Goal: Task Accomplishment & Management: Manage account settings

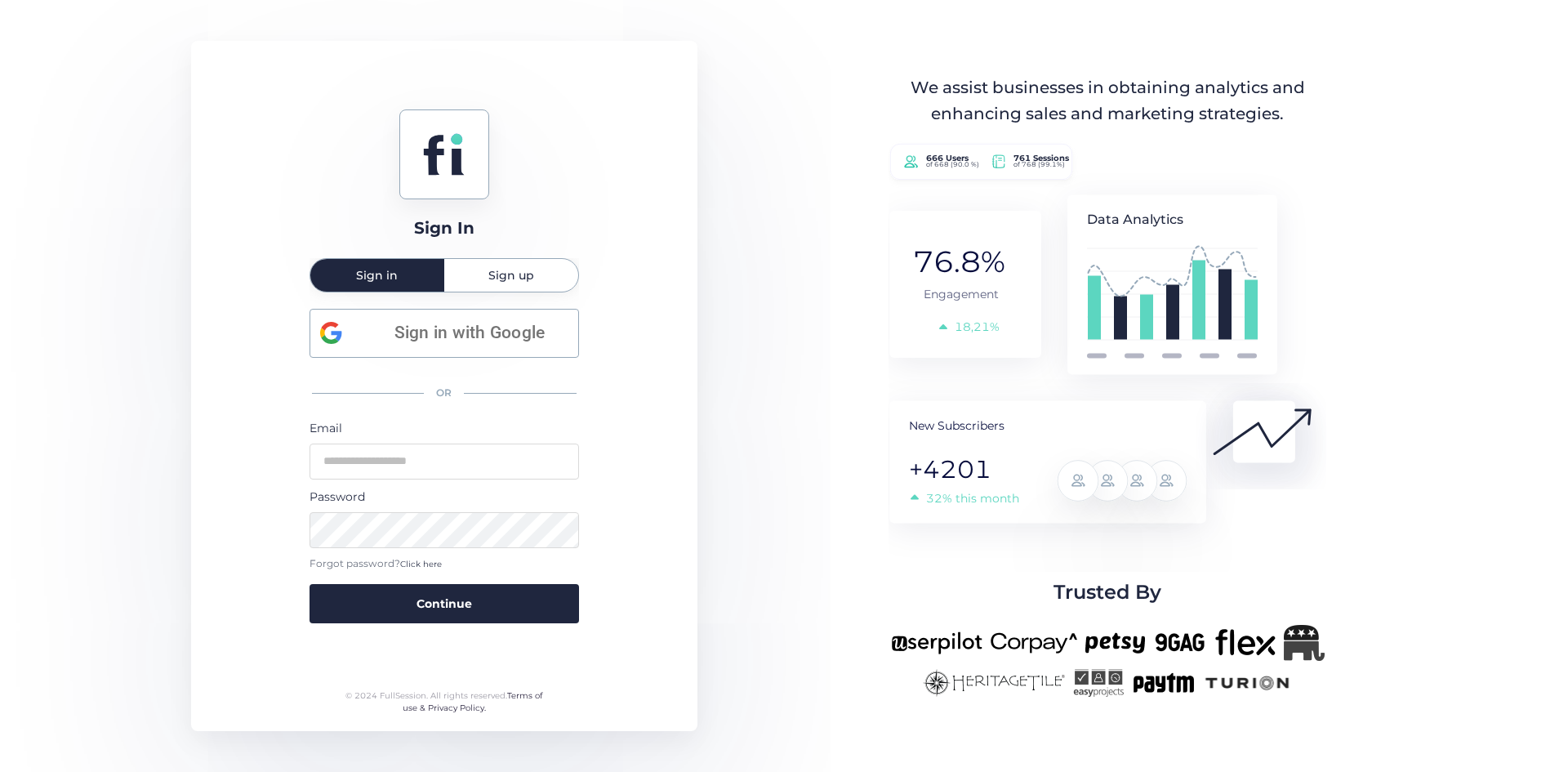
type input "**********"
click at [419, 581] on form "**********" at bounding box center [445, 522] width 270 height 205
click at [437, 616] on button "Continue" at bounding box center [445, 604] width 270 height 39
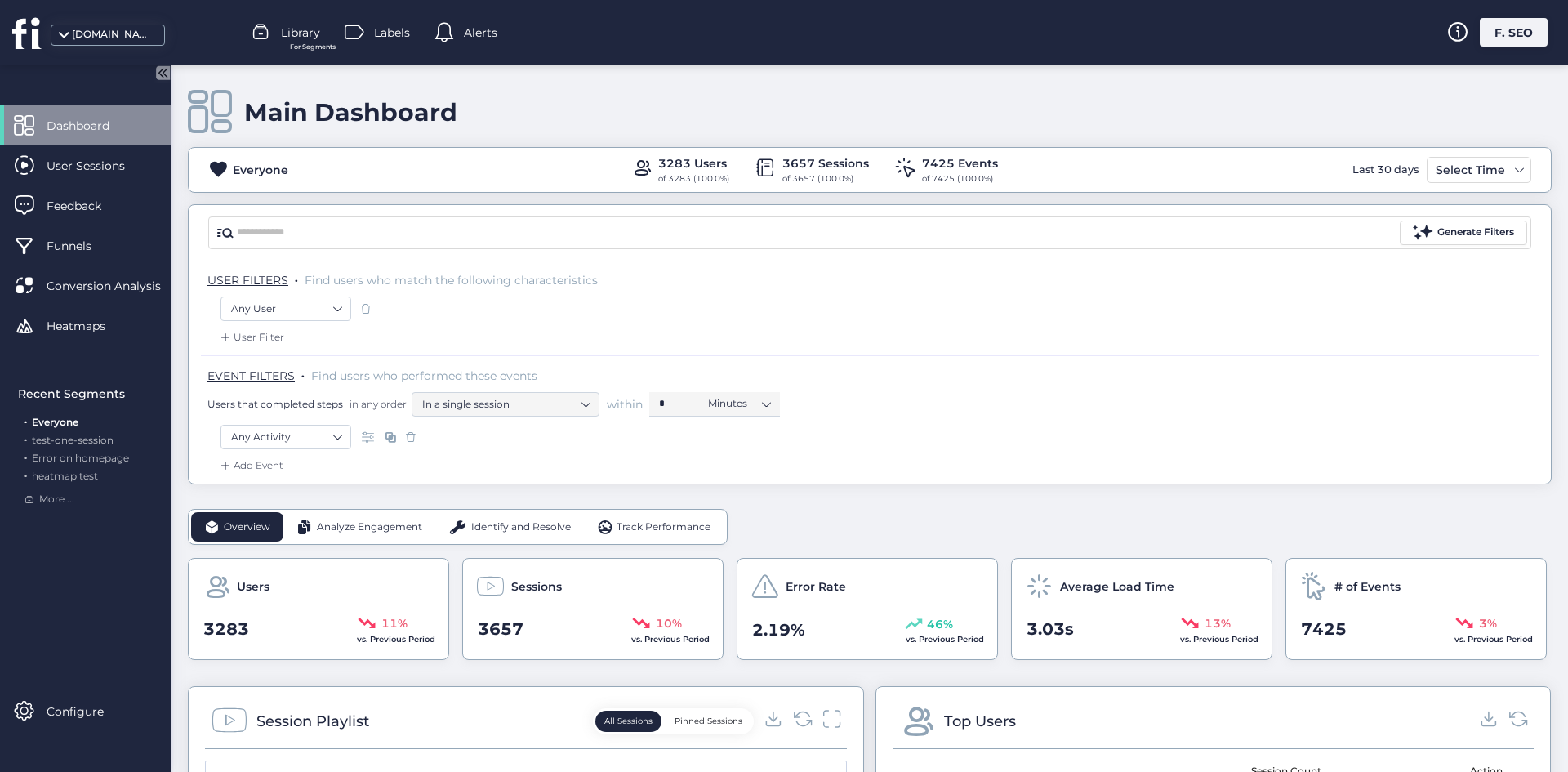
click at [1517, 35] on div "F. SEO" at bounding box center [1513, 31] width 67 height 28
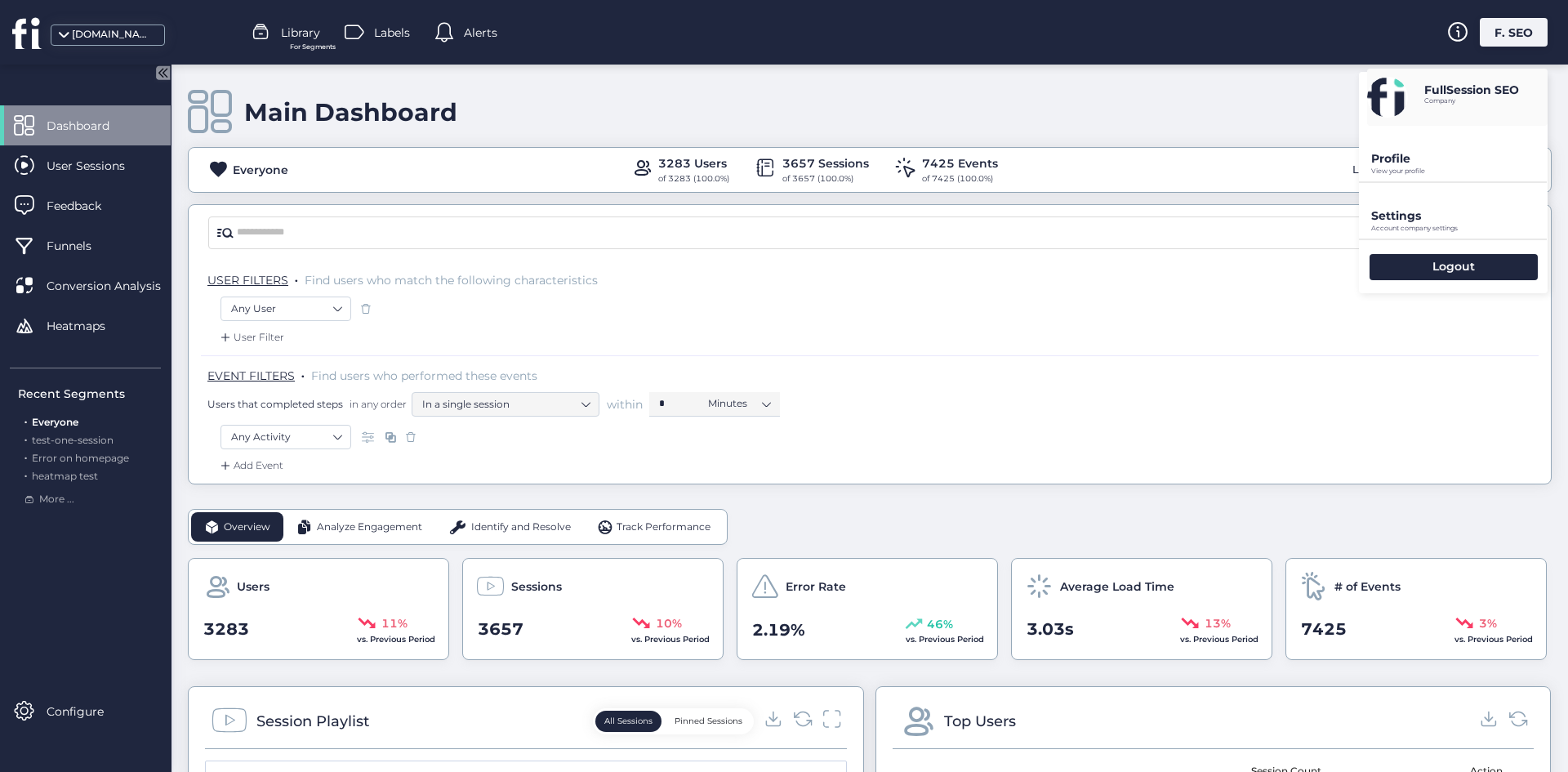
click at [1451, 166] on p "Settings" at bounding box center [1460, 158] width 177 height 15
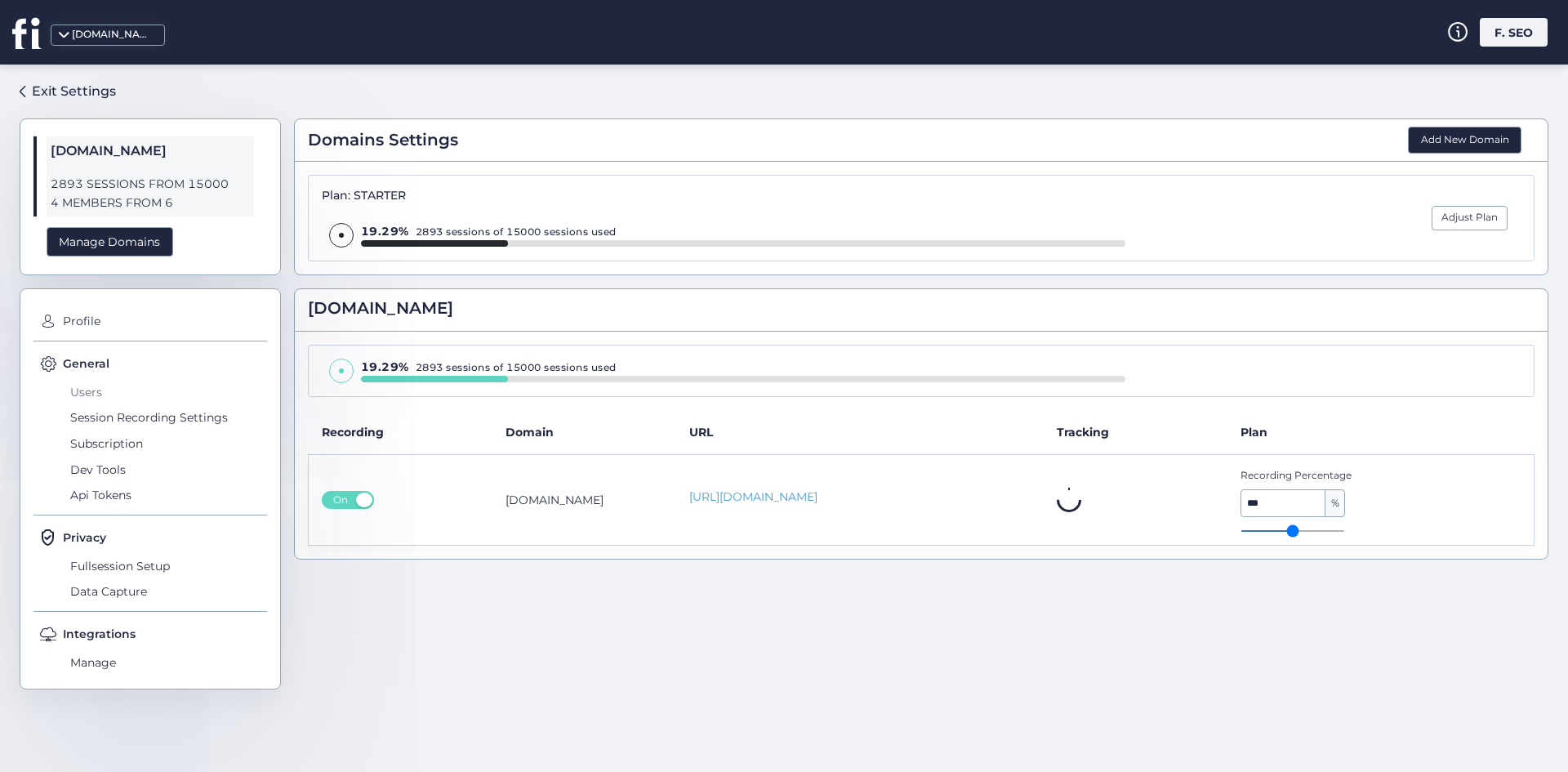
click at [89, 392] on span "Users" at bounding box center [167, 392] width 201 height 26
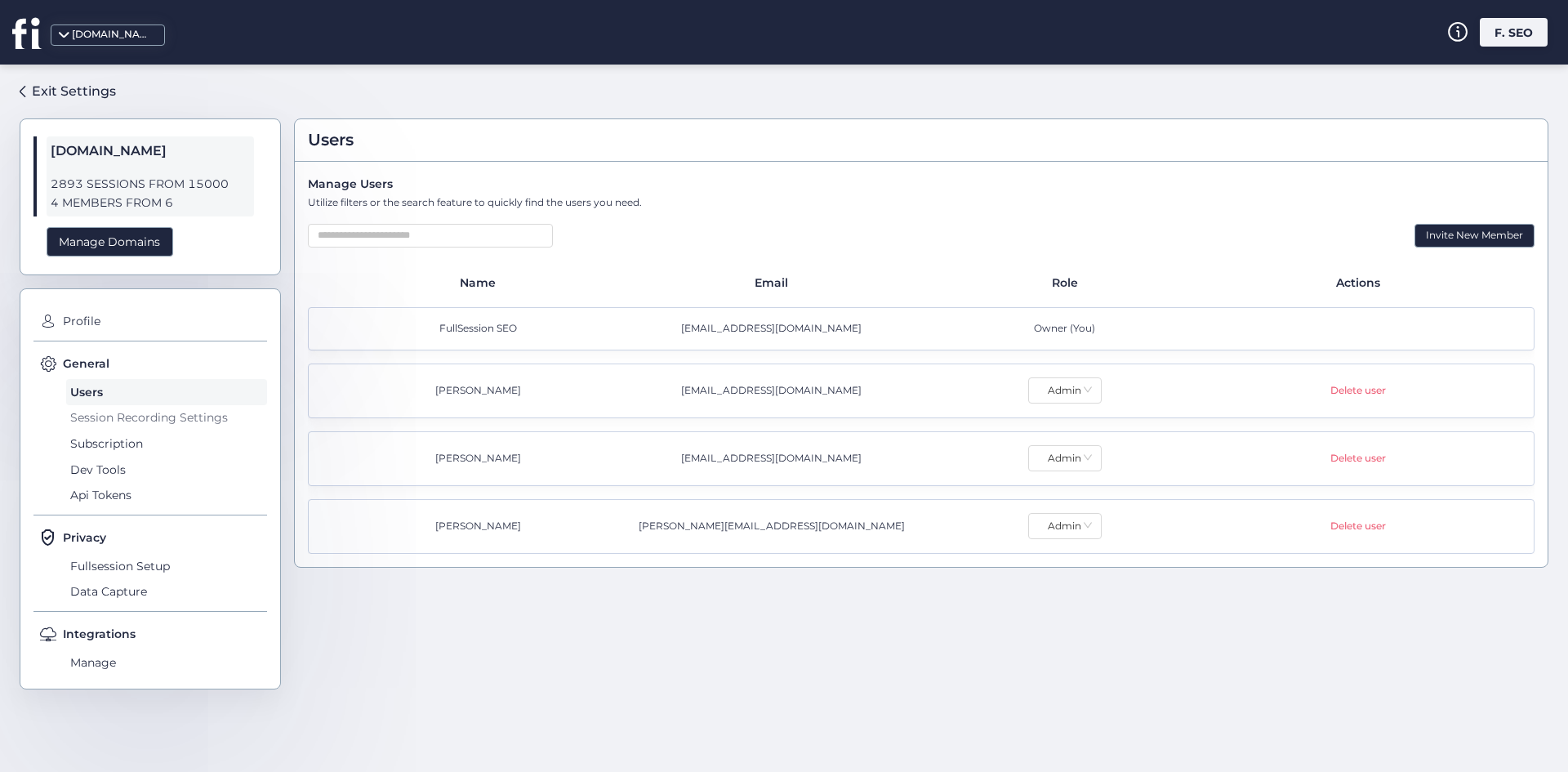
click at [191, 421] on span "Session Recording Settings" at bounding box center [167, 418] width 201 height 26
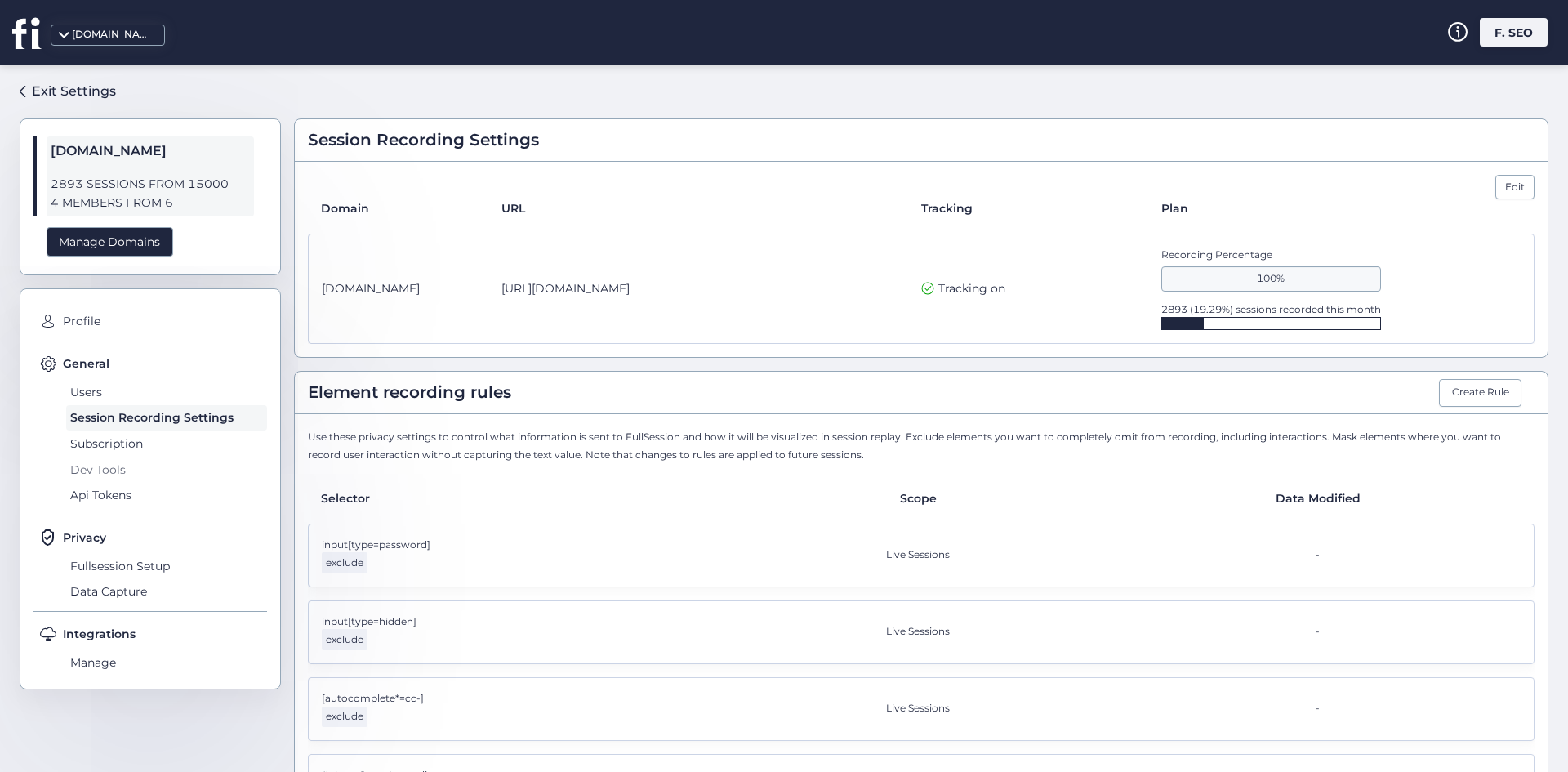
click at [152, 461] on span "Dev Tools" at bounding box center [167, 469] width 201 height 26
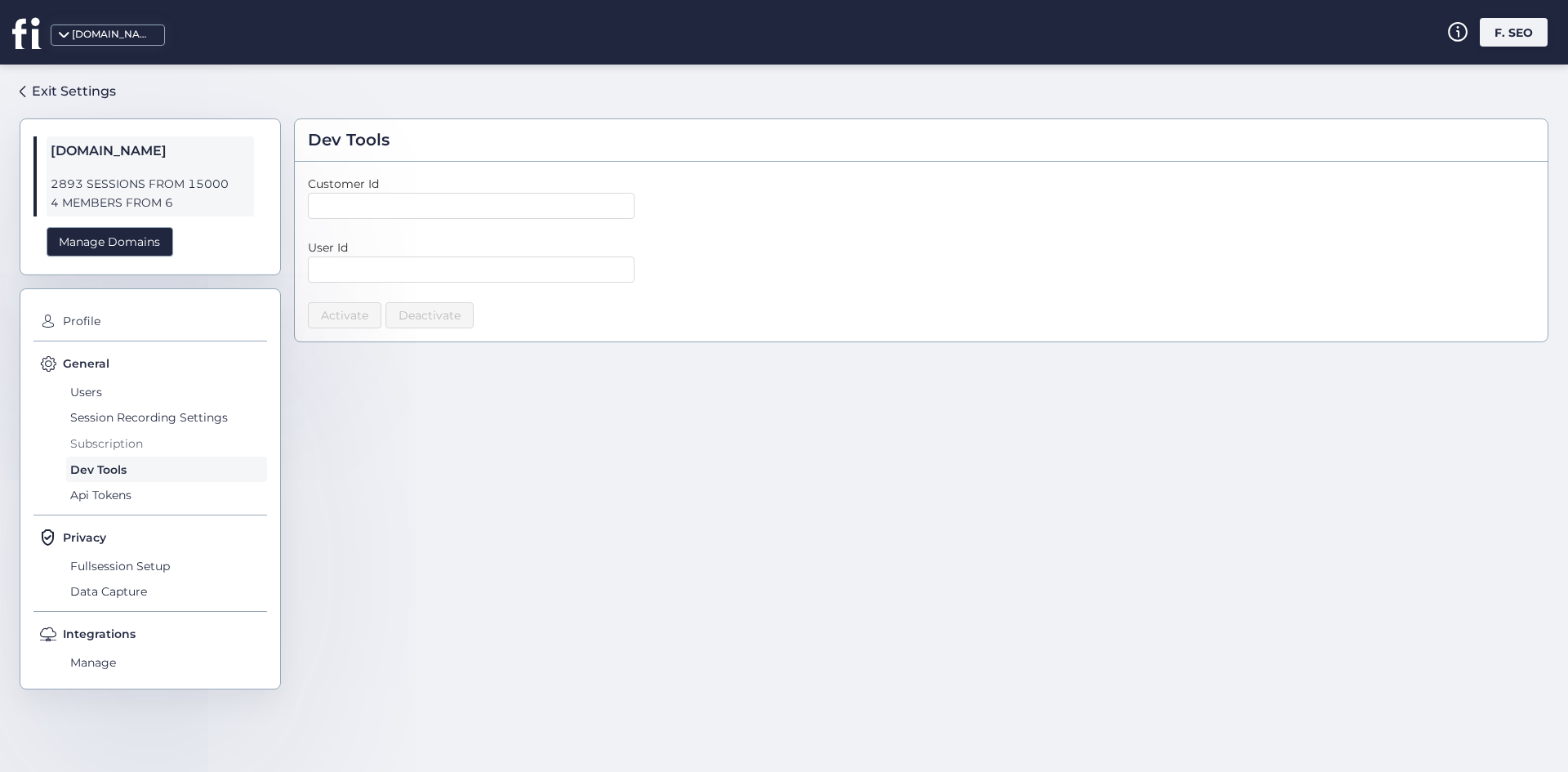
click at [153, 446] on span "Subscription" at bounding box center [167, 444] width 201 height 26
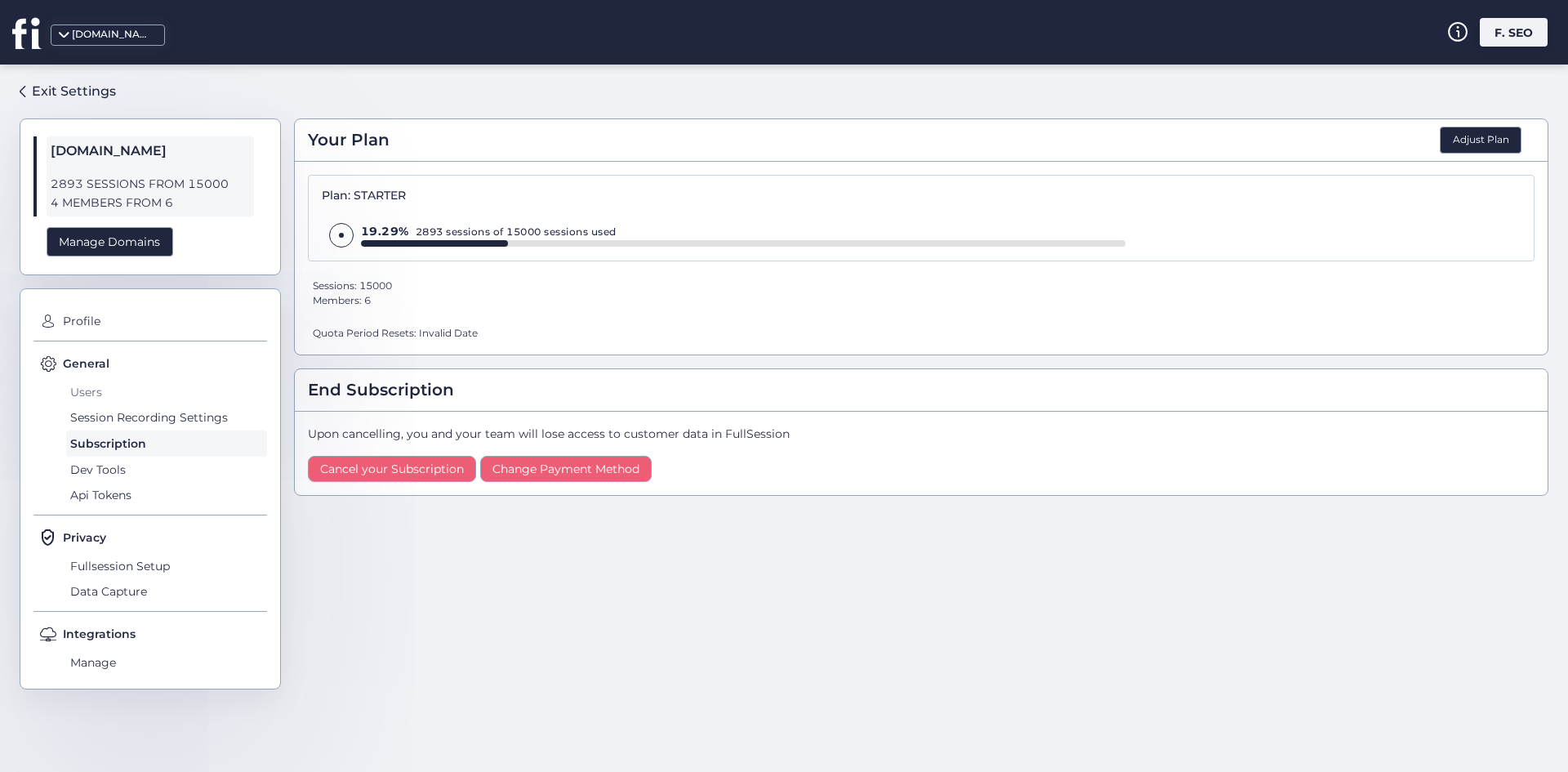
click at [126, 378] on div "General Users Session Recording Settings Subscription Dev Tools Api Tokens" at bounding box center [149, 435] width 233 height 161
click at [114, 607] on div "Privacy Fullsession Setup Data Capture" at bounding box center [149, 570] width 233 height 83
click at [117, 596] on span "Data Capture" at bounding box center [167, 592] width 201 height 26
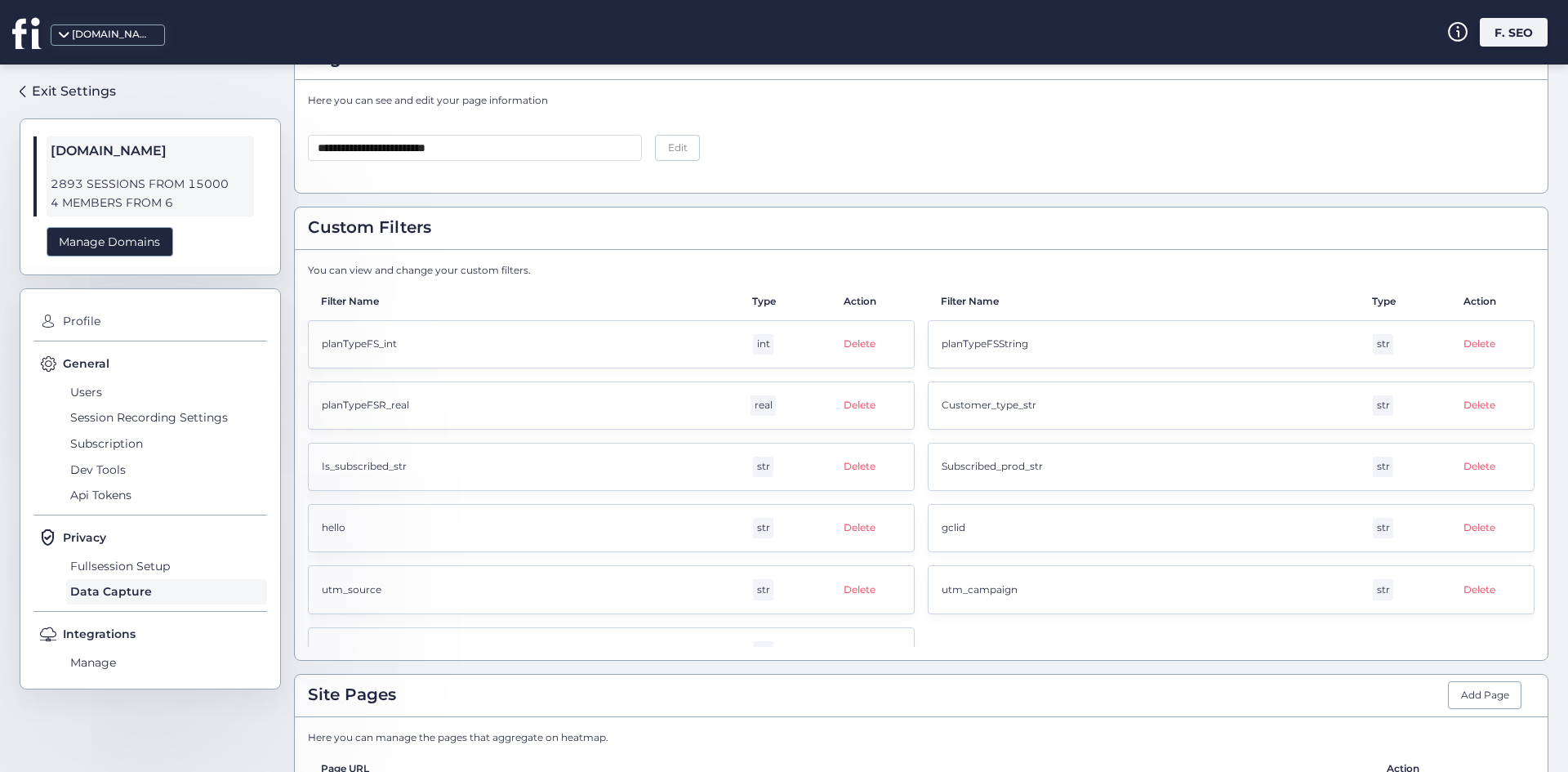
click at [380, 363] on div "planTypeFS_int int Delete" at bounding box center [611, 344] width 607 height 48
click at [380, 362] on div "planTypeFS_int int Delete" at bounding box center [611, 344] width 607 height 48
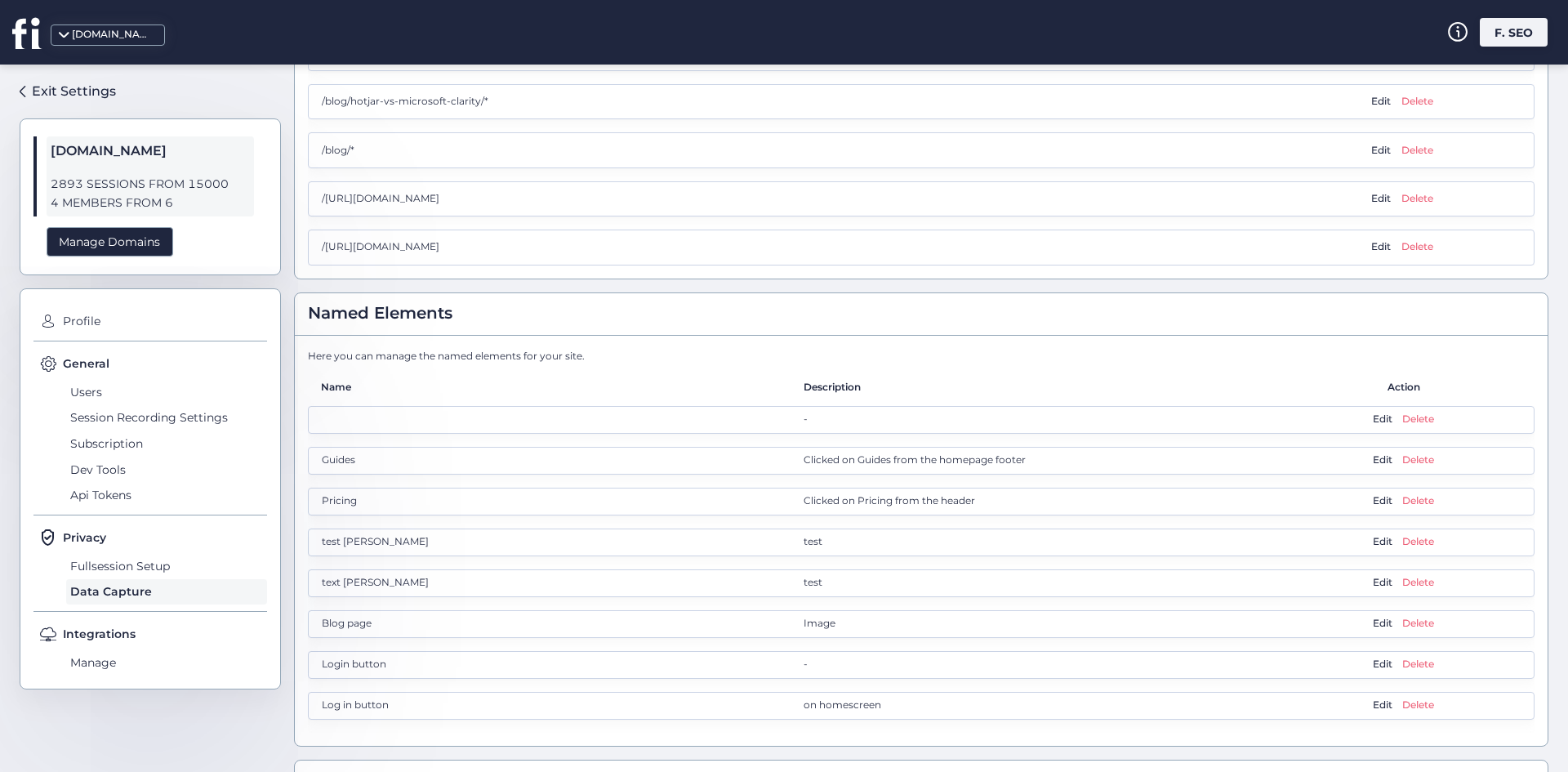
scroll to position [836, 0]
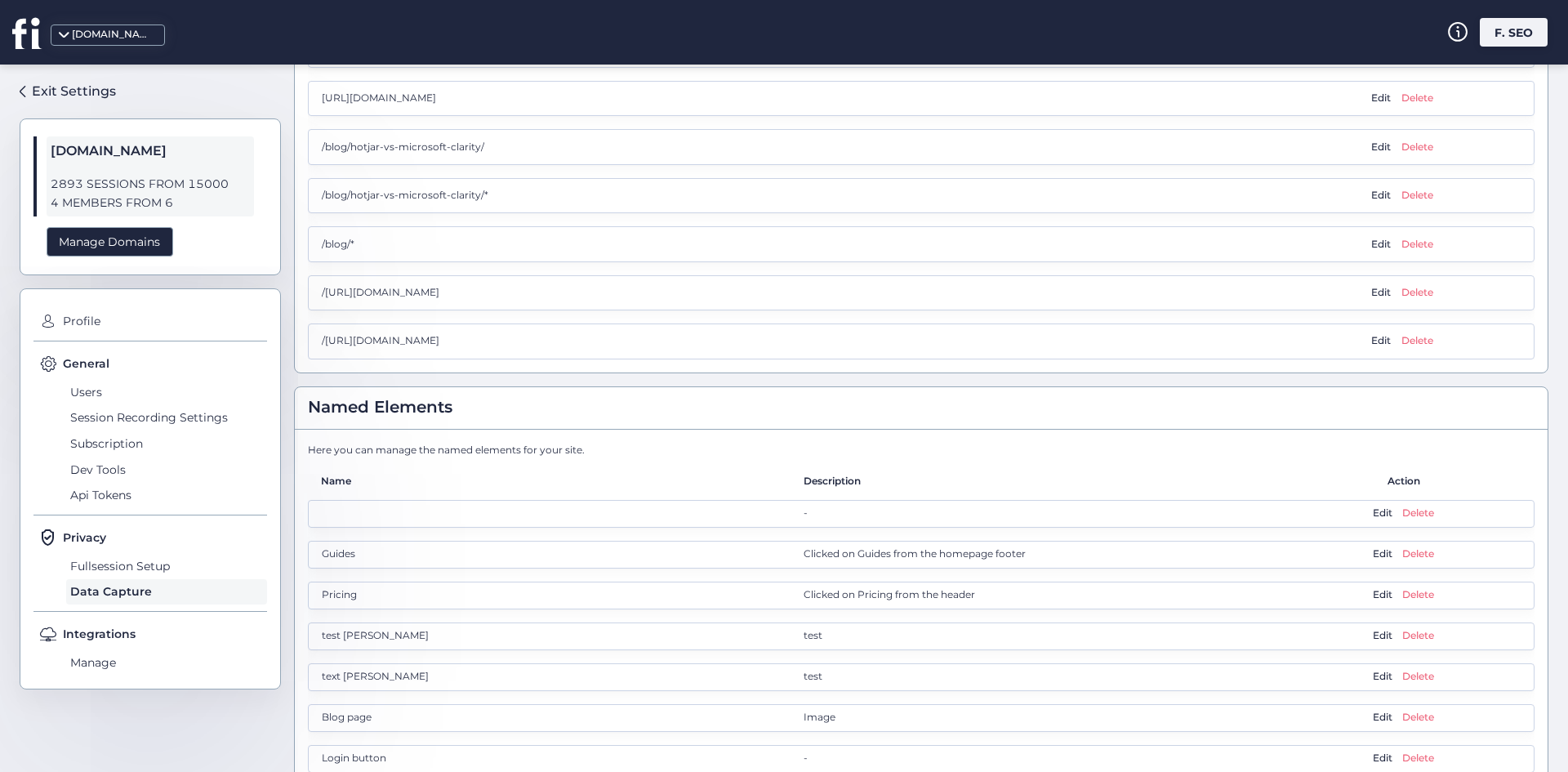
drag, startPoint x: 744, startPoint y: 529, endPoint x: 749, endPoint y: 581, distance: 52.2
click at [756, 590] on div "Here you can manage the named elements for your site. Name Description Action -…" at bounding box center [921, 634] width 1227 height 384
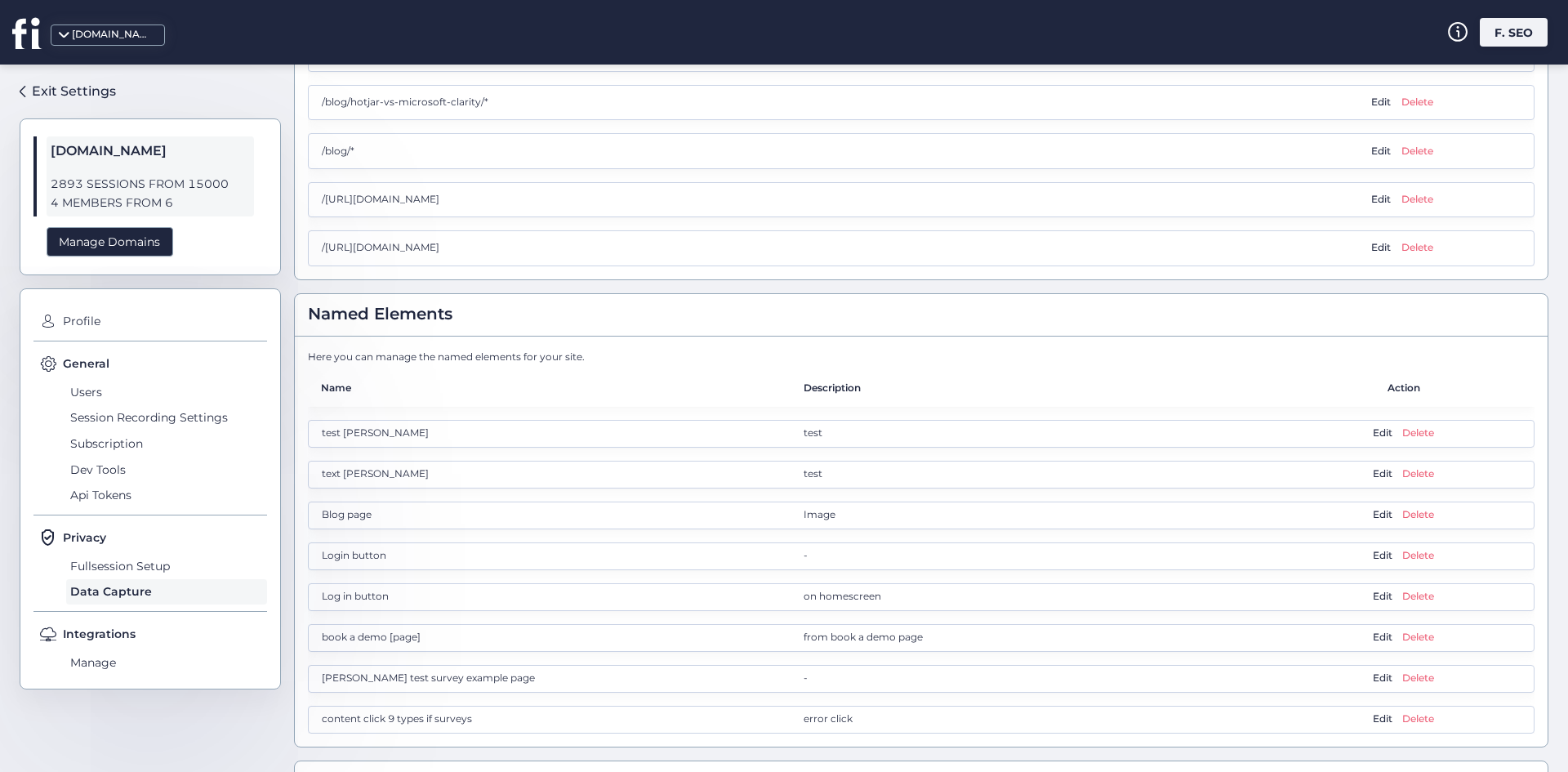
scroll to position [1000, 0]
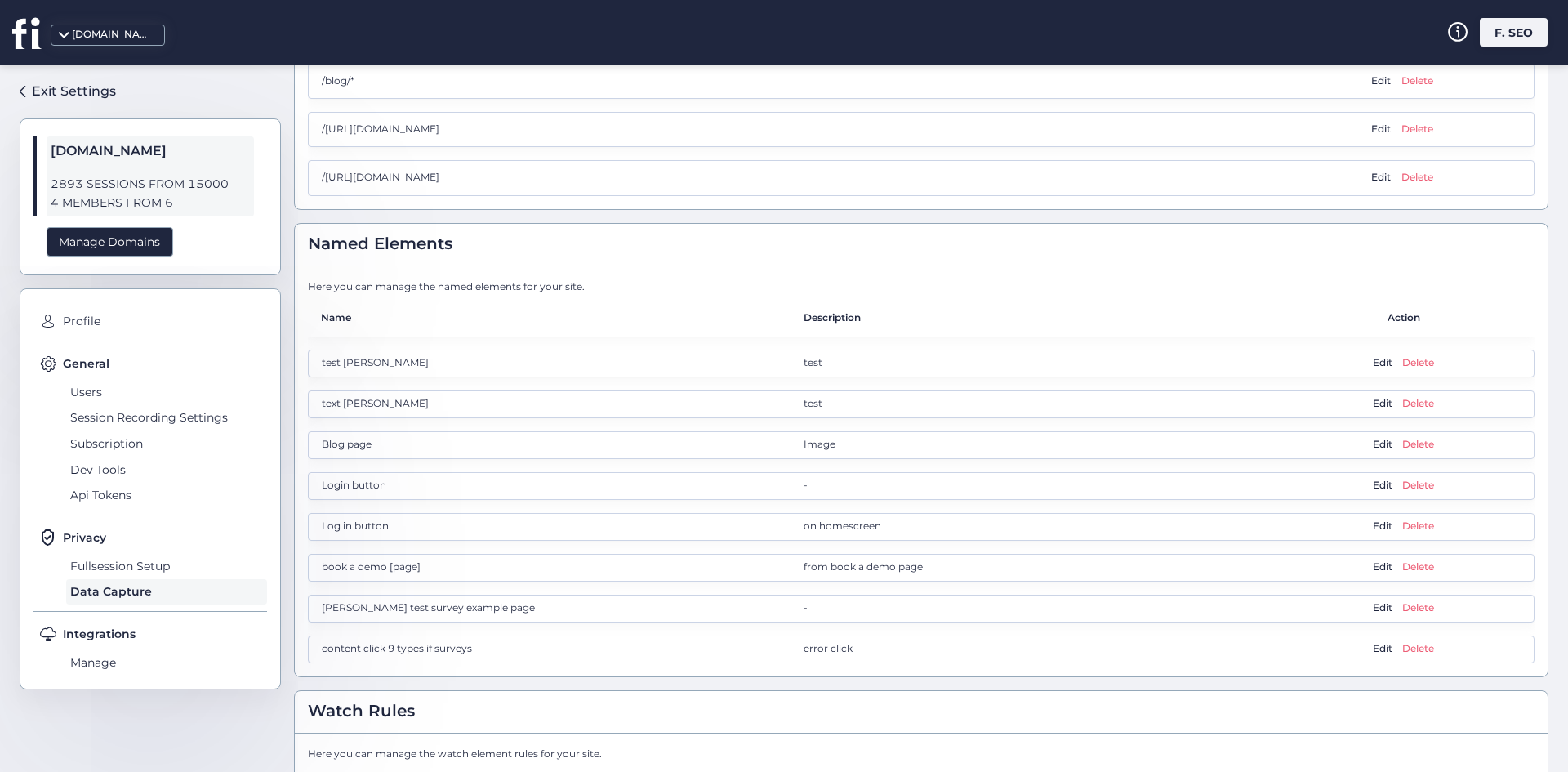
click at [501, 278] on div "Here you can manage the named elements for your site. Name Description Action -…" at bounding box center [921, 472] width 1253 height 410
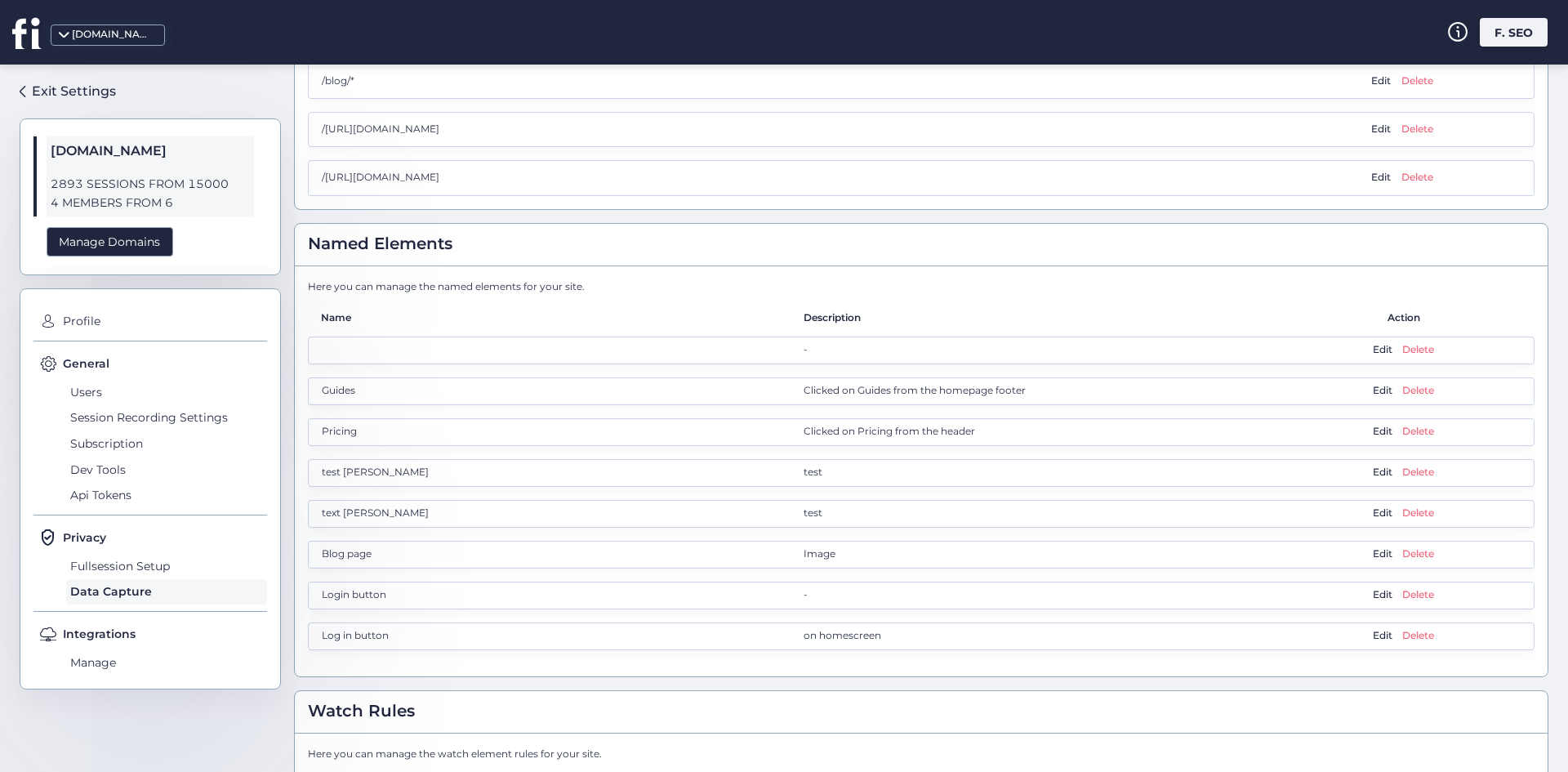
drag, startPoint x: 1376, startPoint y: 587, endPoint x: 445, endPoint y: 284, distance: 979.1
click at [443, 287] on div "Here you can manage the named elements for your site. Name Description Action -…" at bounding box center [921, 471] width 1227 height 384
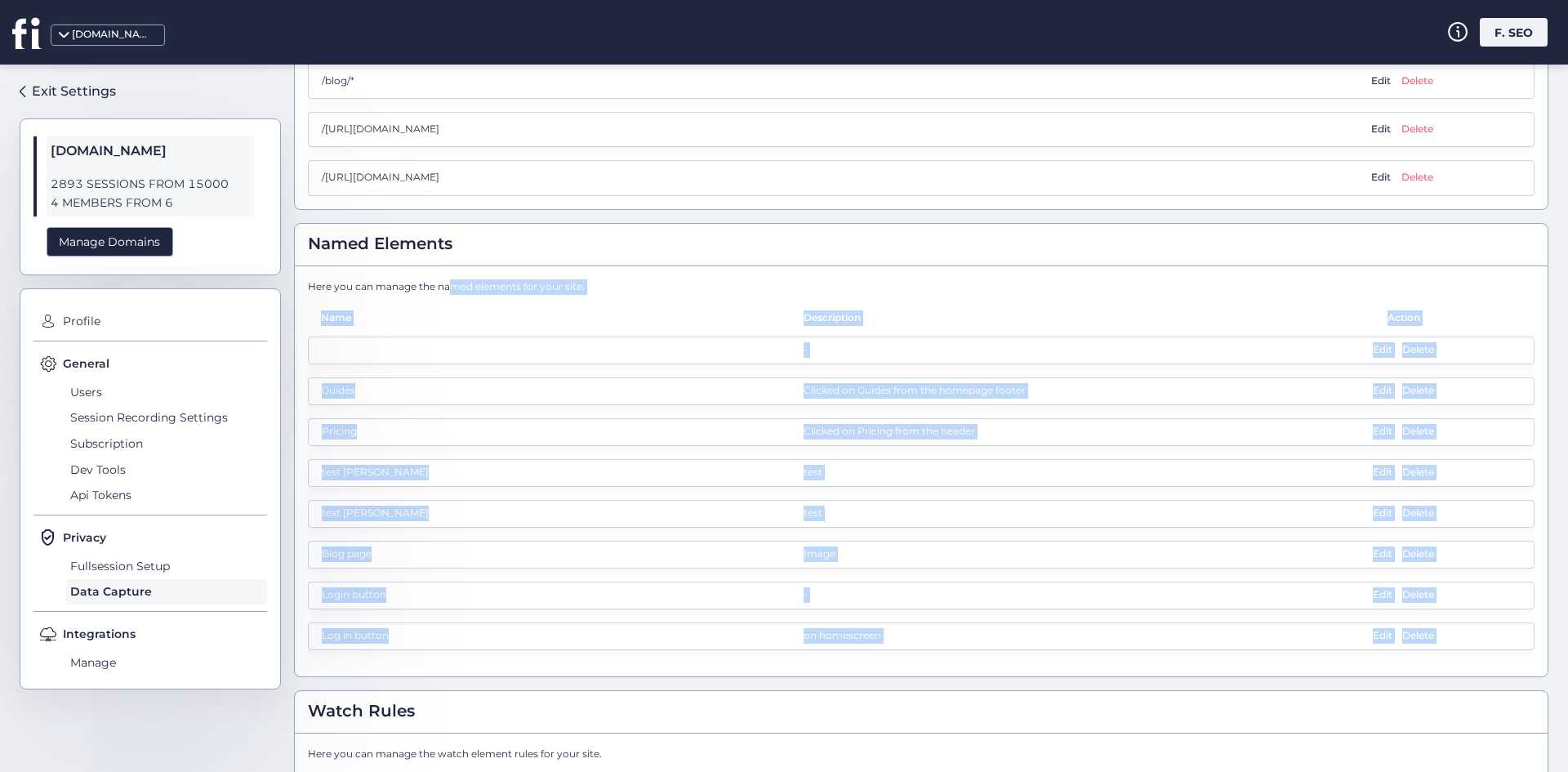
click at [459, 279] on div "Here you can manage the named elements for your site." at bounding box center [921, 287] width 1227 height 16
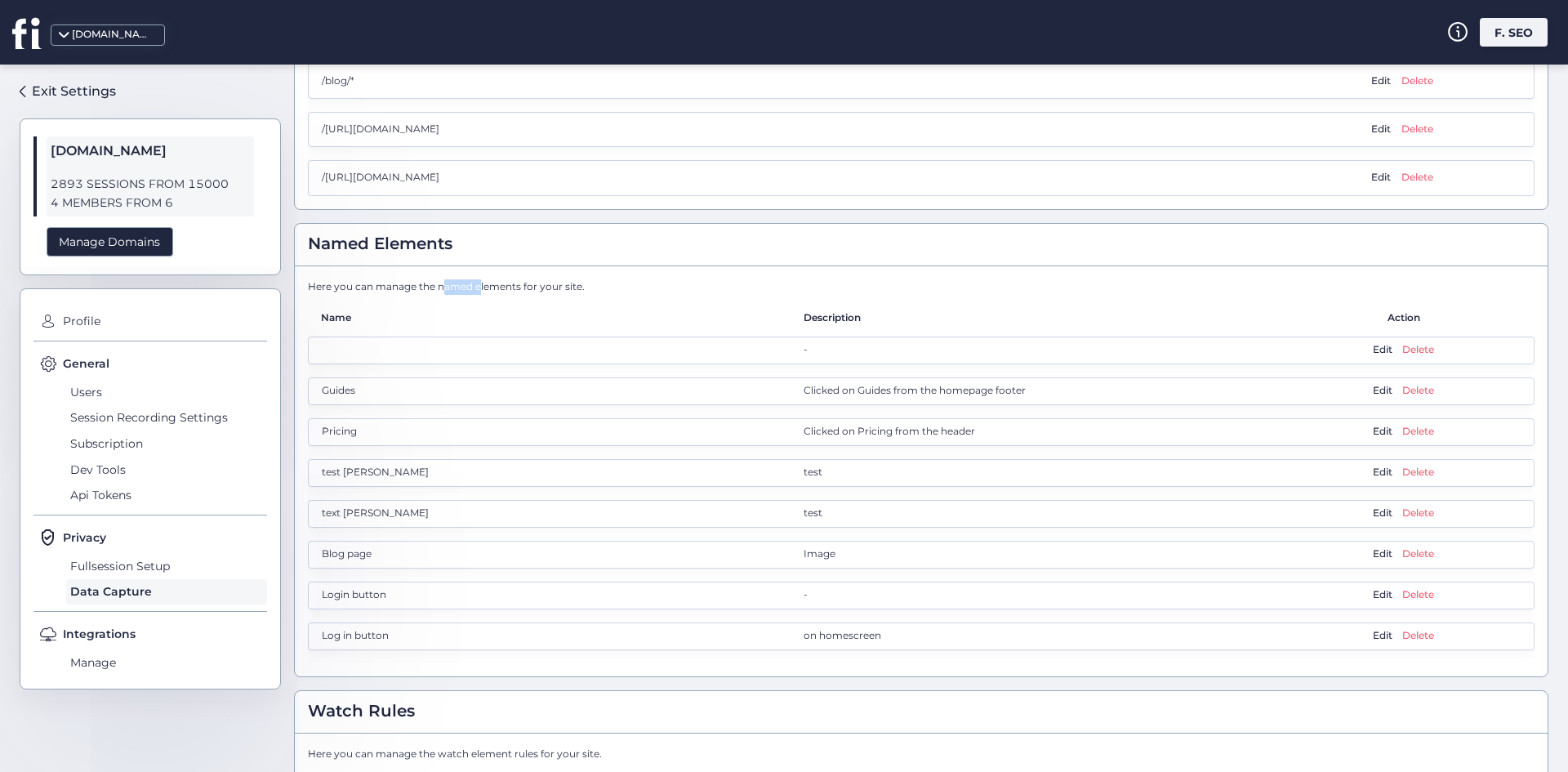
click at [459, 279] on div "Here you can manage the named elements for your site." at bounding box center [921, 287] width 1227 height 16
click at [459, 279] on html "**********" at bounding box center [784, 386] width 1568 height 772
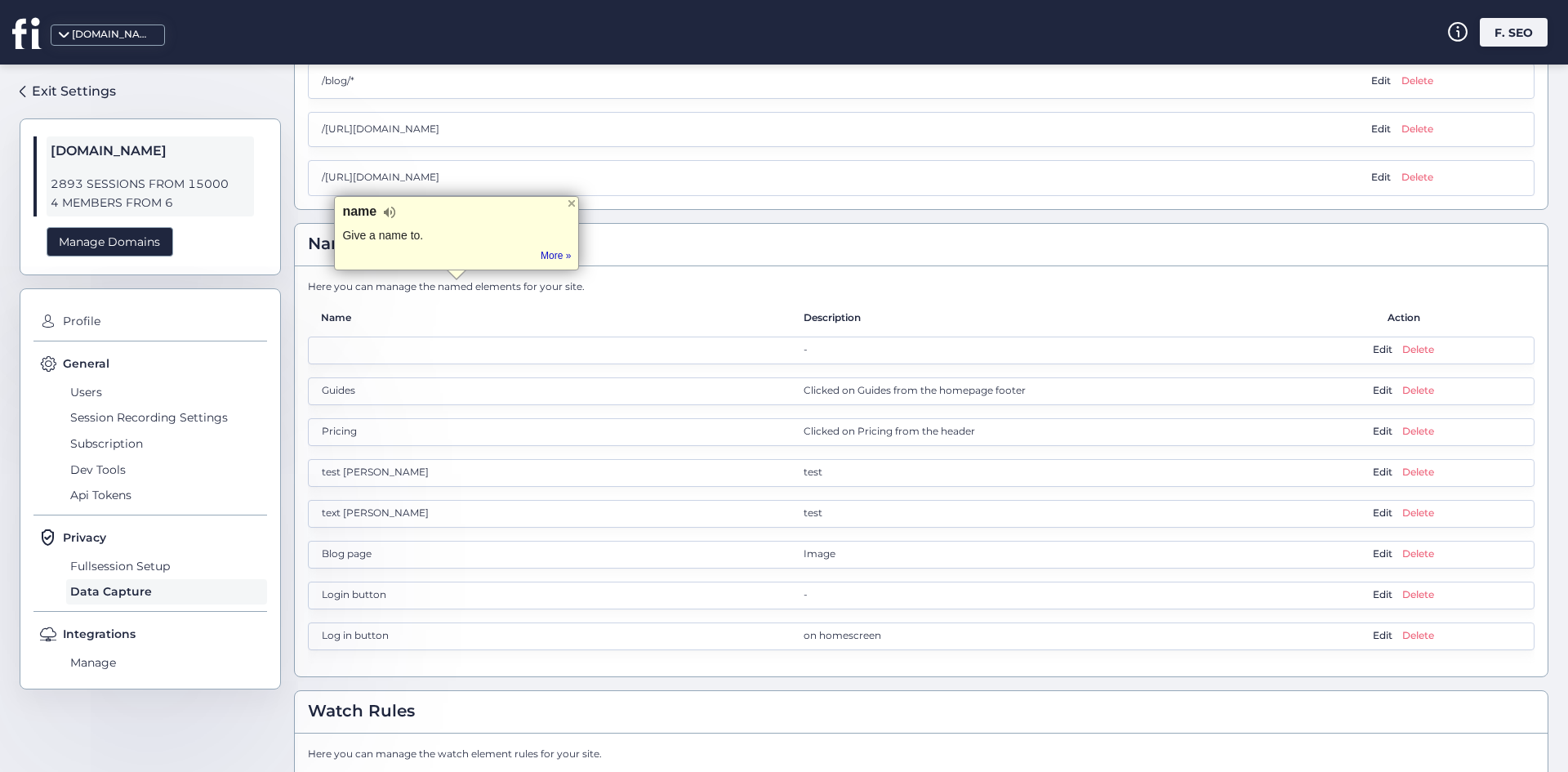
click at [473, 365] on div "- Edit Delete Guides Clicked on Guides from the homepage footer Edit Delete Pri…" at bounding box center [921, 499] width 1227 height 326
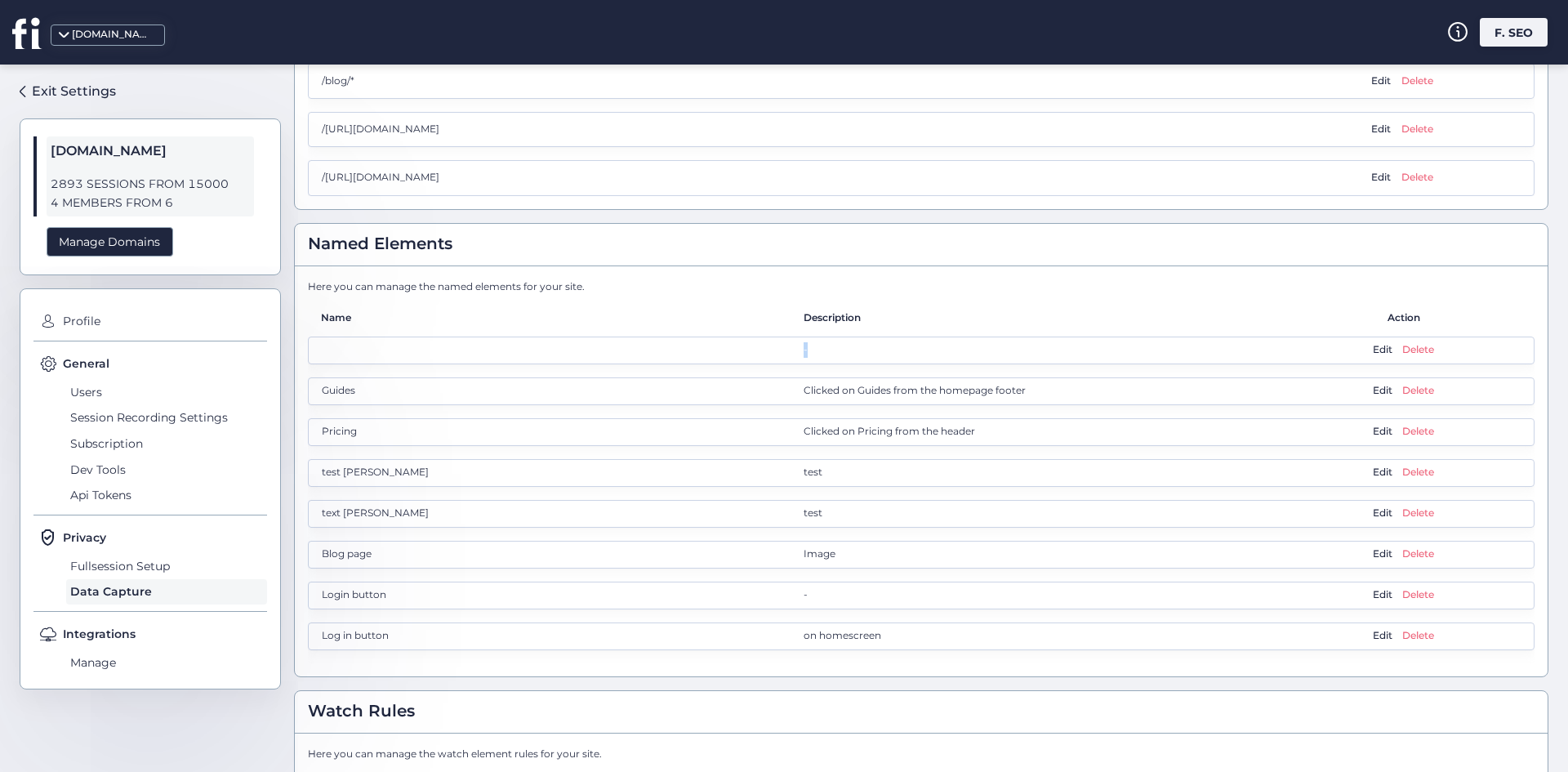
click at [473, 365] on div "- Edit Delete Guides Clicked on Guides from the homepage footer Edit Delete Pri…" at bounding box center [921, 499] width 1227 height 326
click at [951, 400] on div "Guides Clicked on Guides from the homepage footer Edit Delete" at bounding box center [921, 391] width 1227 height 27
click at [951, 401] on div "Guides Clicked on Guides from the homepage footer Edit Delete" at bounding box center [921, 391] width 1227 height 27
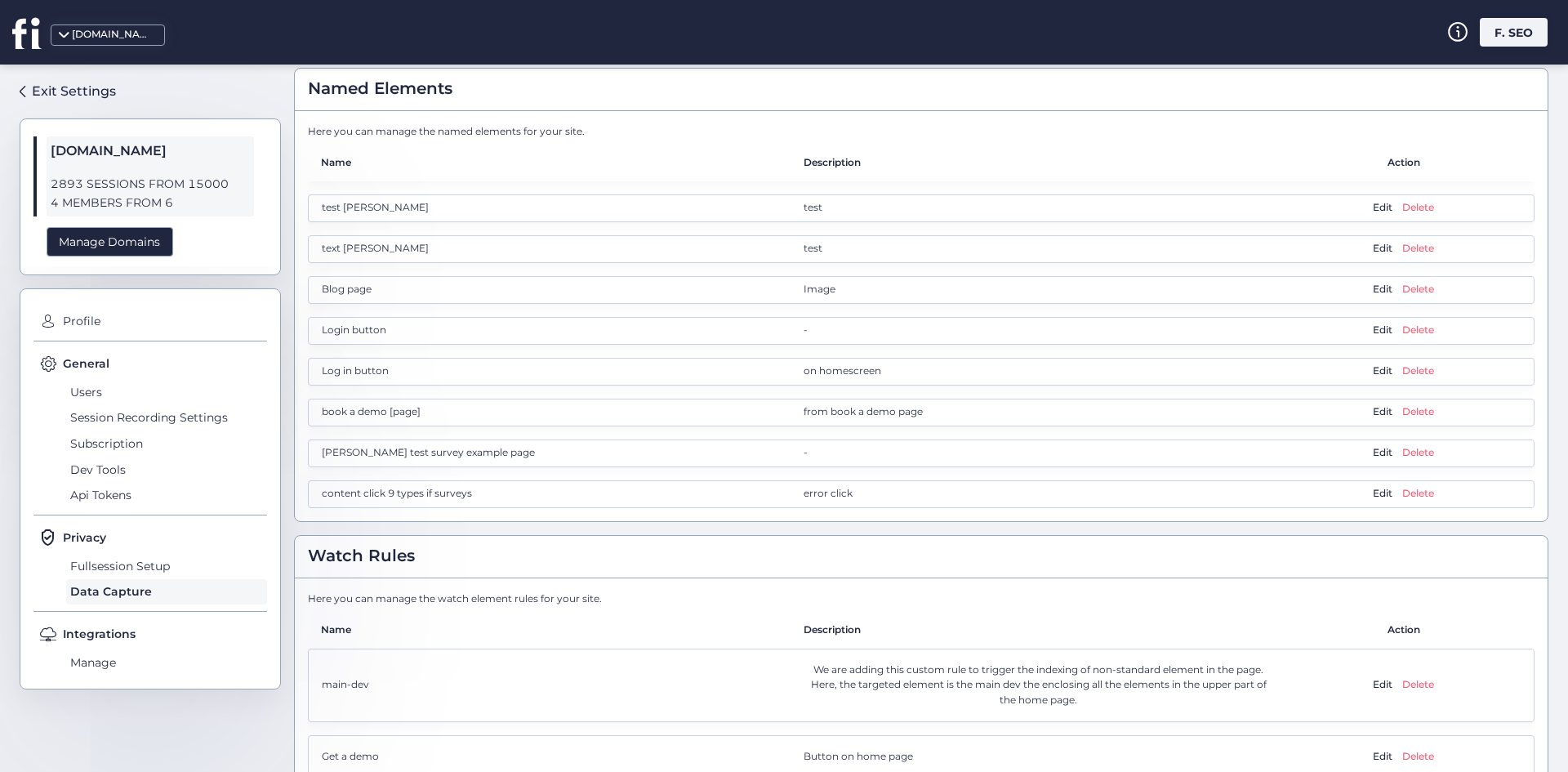
scroll to position [1245, 0]
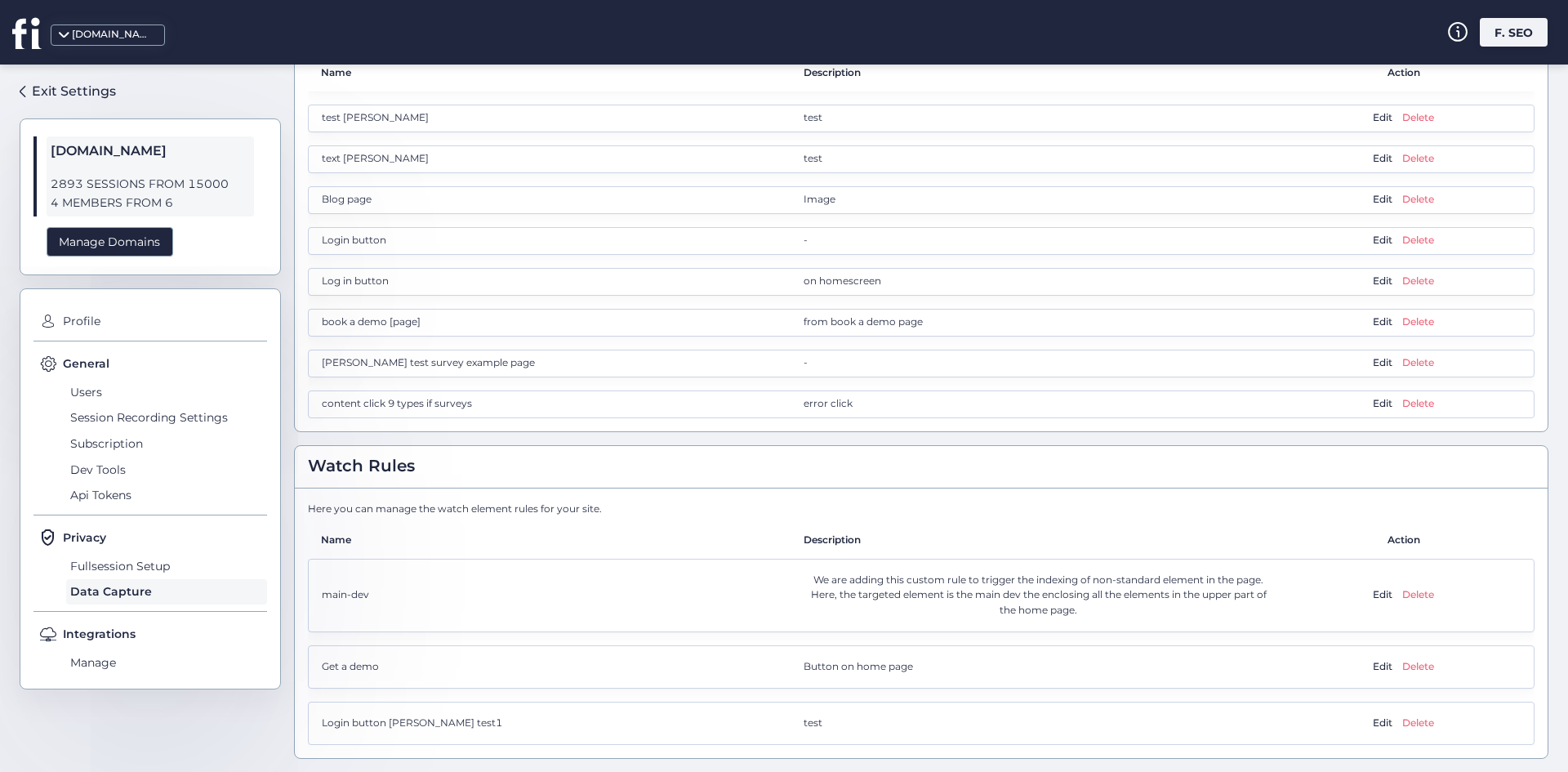
click at [551, 512] on div "Here you can manage the watch element rules for your site. Name Description Act…" at bounding box center [921, 623] width 1253 height 270
click at [551, 512] on div "Here you can manage the watch element rules for your site." at bounding box center [921, 509] width 1227 height 16
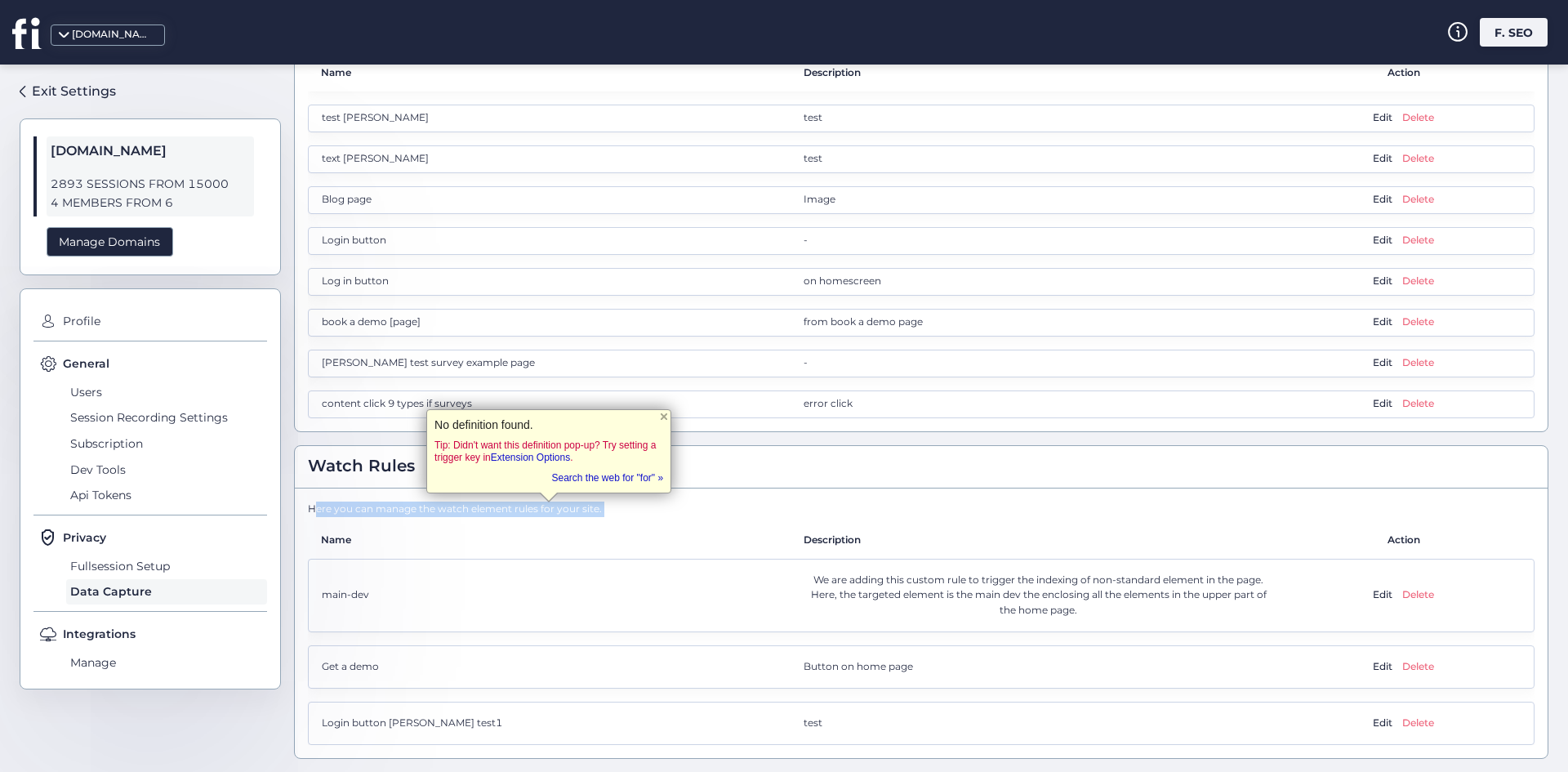
click at [551, 512] on div "Here you can manage the watch element rules for your site." at bounding box center [921, 509] width 1227 height 16
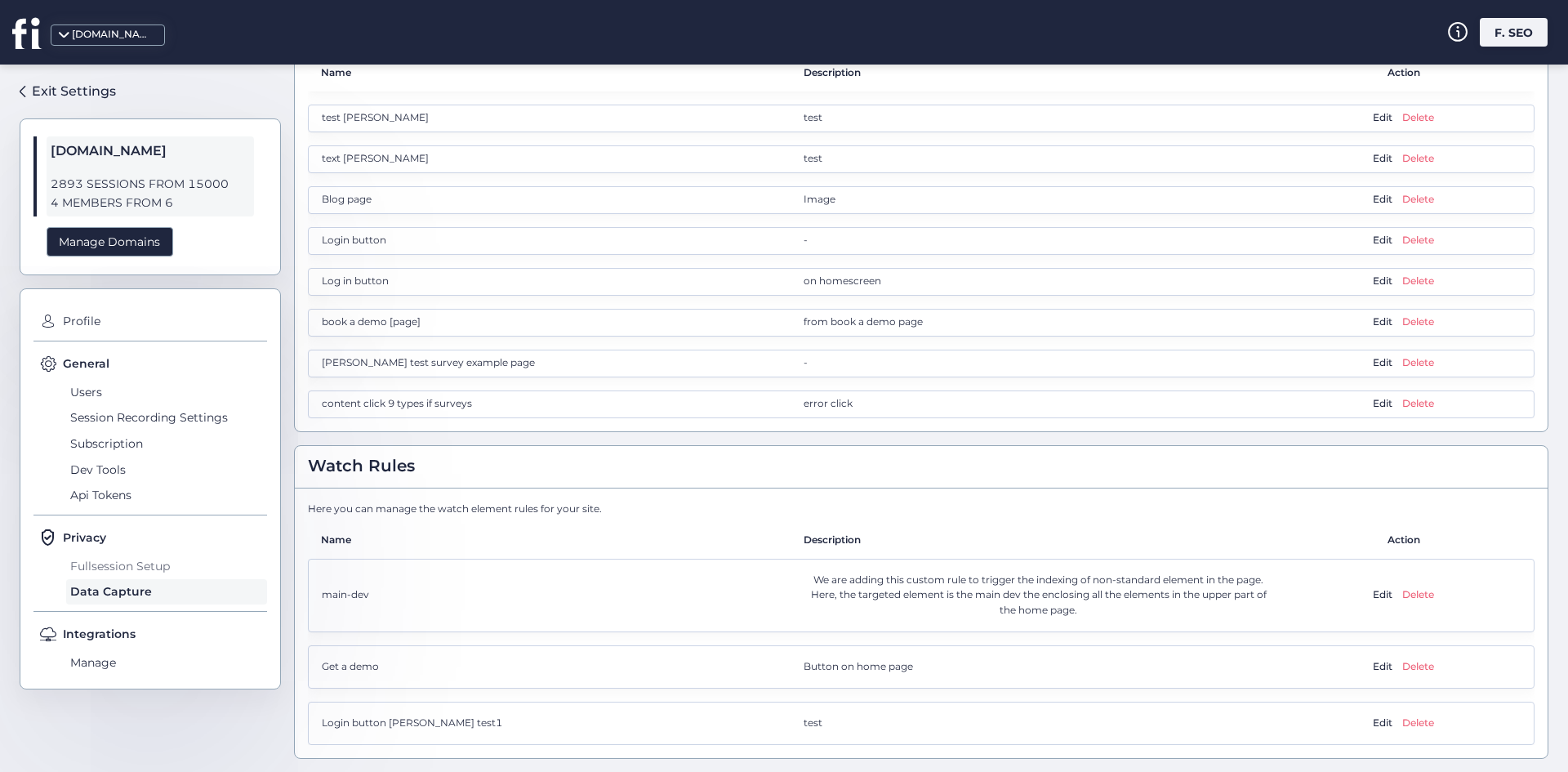
click at [135, 564] on span "Fullsession Setup" at bounding box center [167, 566] width 201 height 26
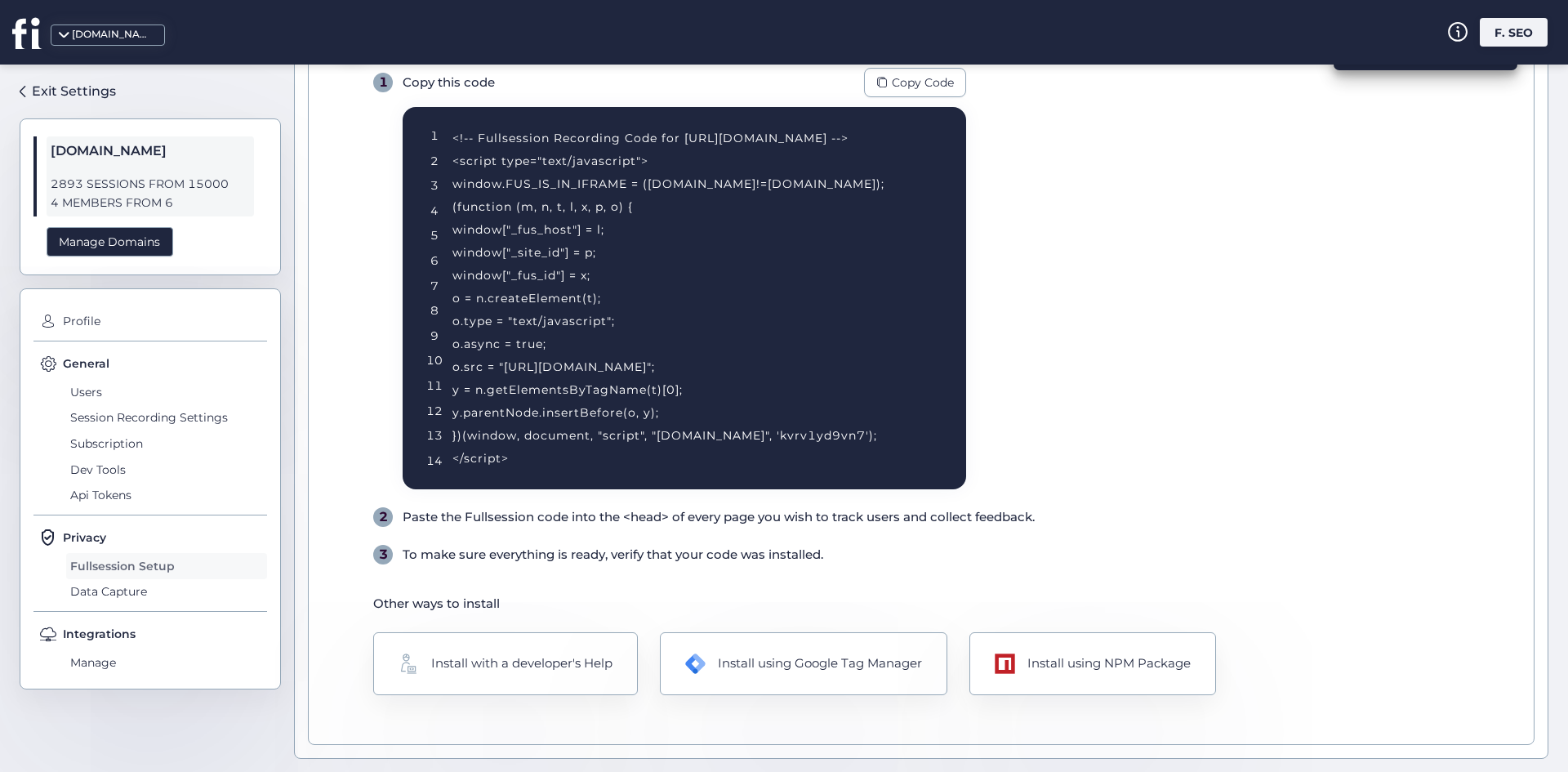
click at [123, 579] on span "Data Capture" at bounding box center [167, 592] width 201 height 26
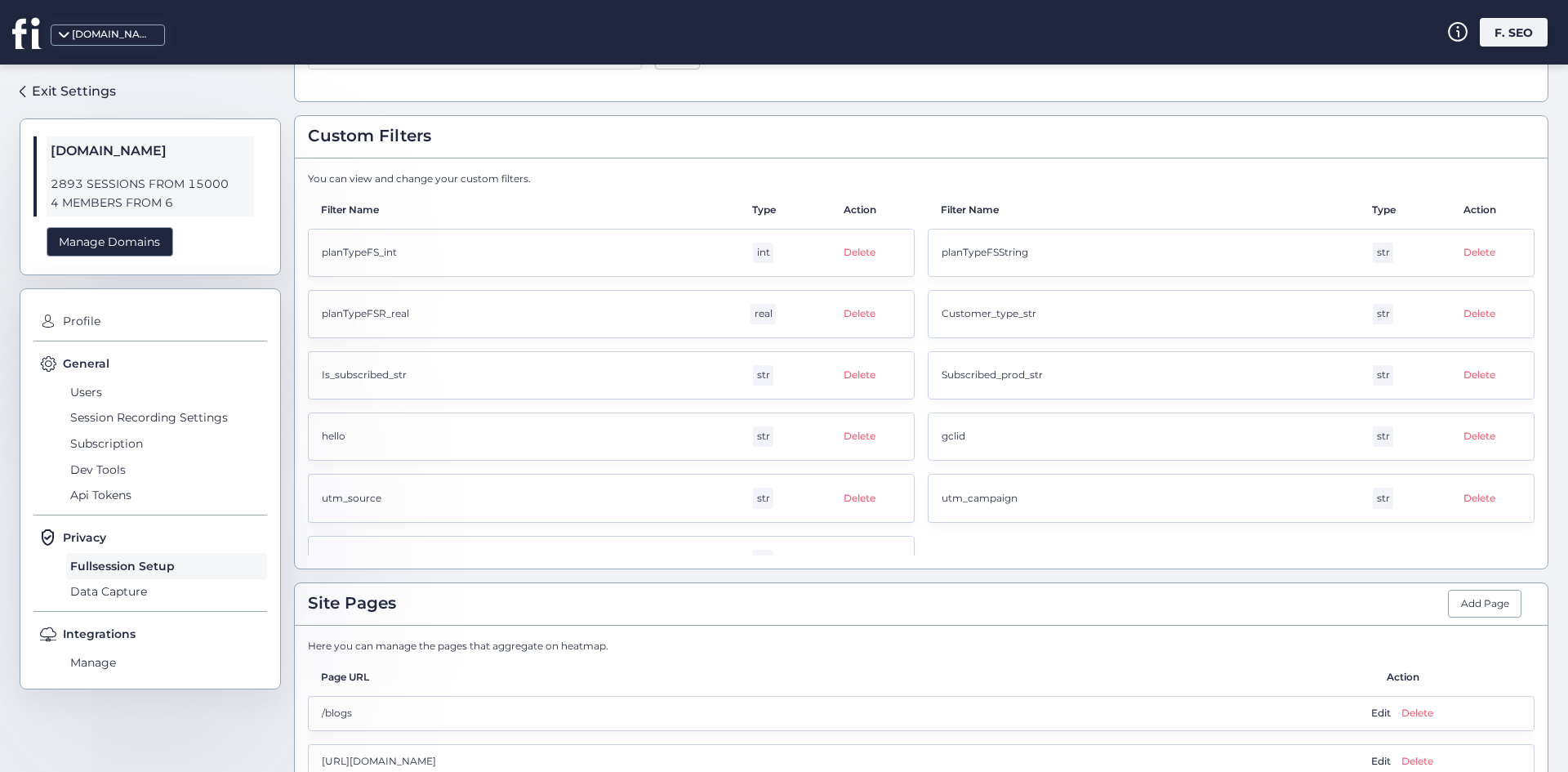
scroll to position [1245, 0]
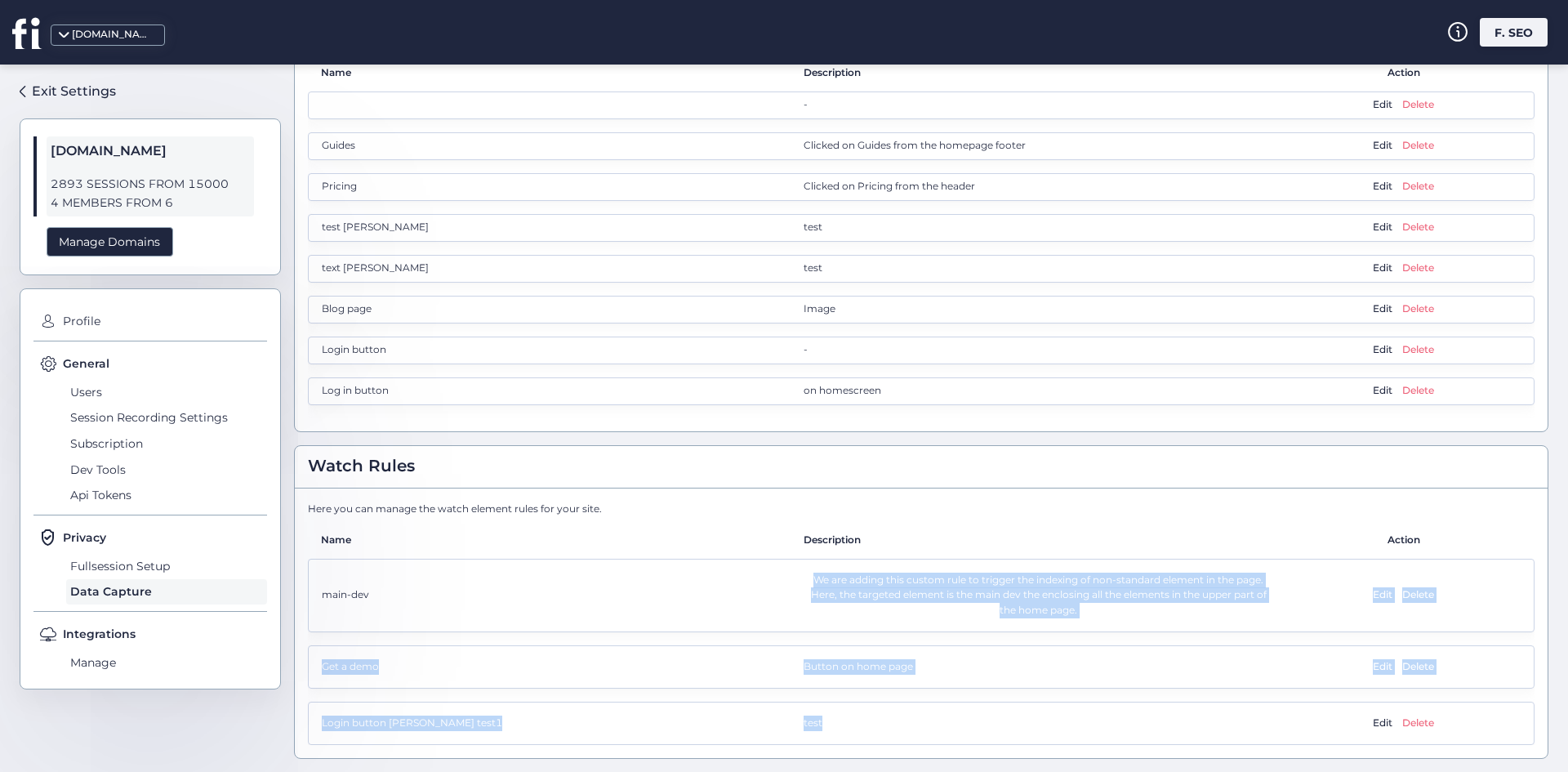
drag, startPoint x: 717, startPoint y: 567, endPoint x: 844, endPoint y: 731, distance: 207.4
click at [860, 720] on div "main-dev We are adding this custom rule to trigger the indexing of non-standard…" at bounding box center [921, 652] width 1227 height 187
click at [843, 733] on div "Login button [PERSON_NAME] test1 test Edit Delete" at bounding box center [921, 723] width 1227 height 43
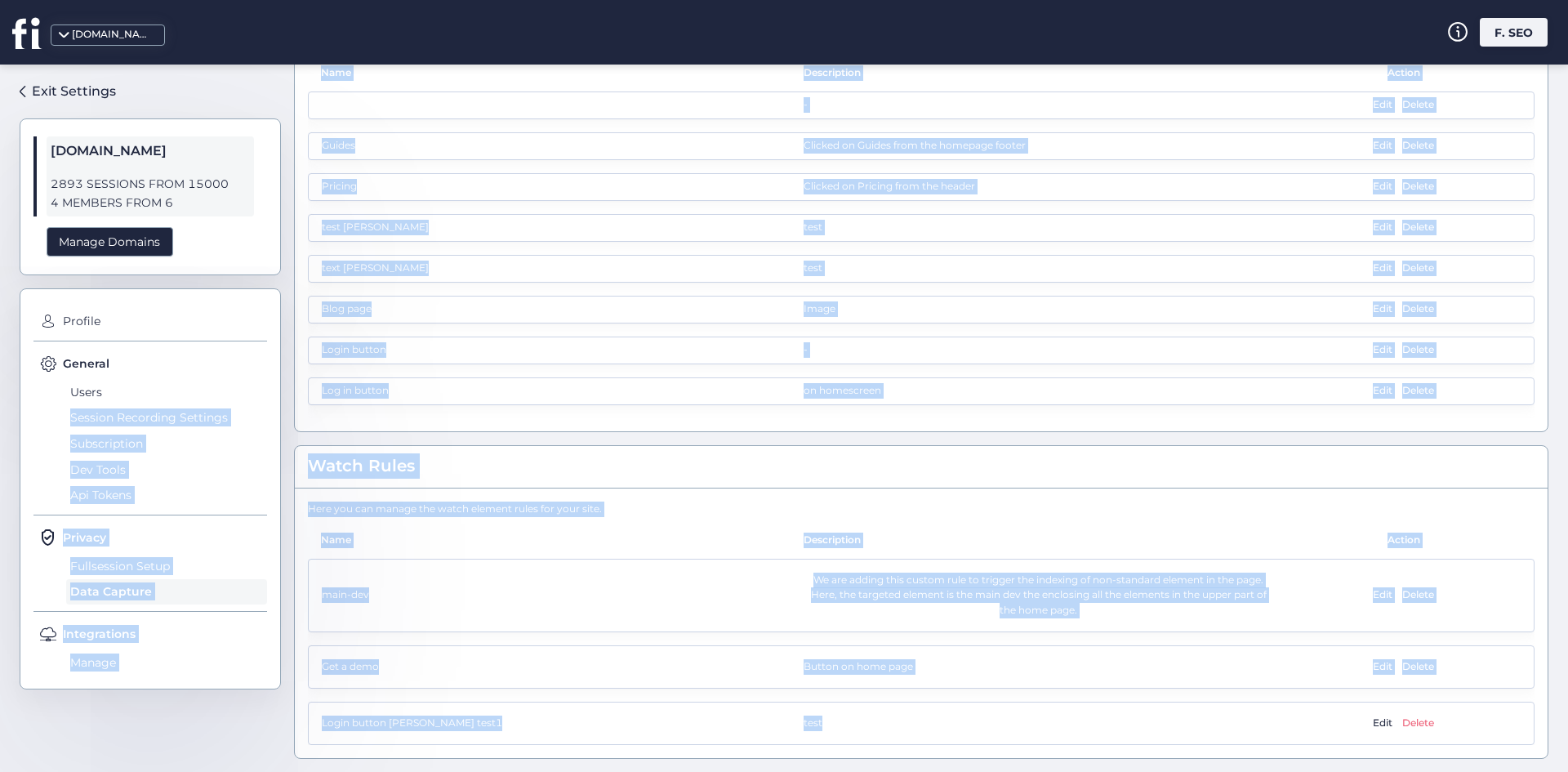
drag, startPoint x: 880, startPoint y: 737, endPoint x: 262, endPoint y: 407, distance: 700.6
click at [270, 400] on div "**********" at bounding box center [784, 418] width 1568 height 708
click at [188, 461] on span "Dev Tools" at bounding box center [167, 469] width 201 height 26
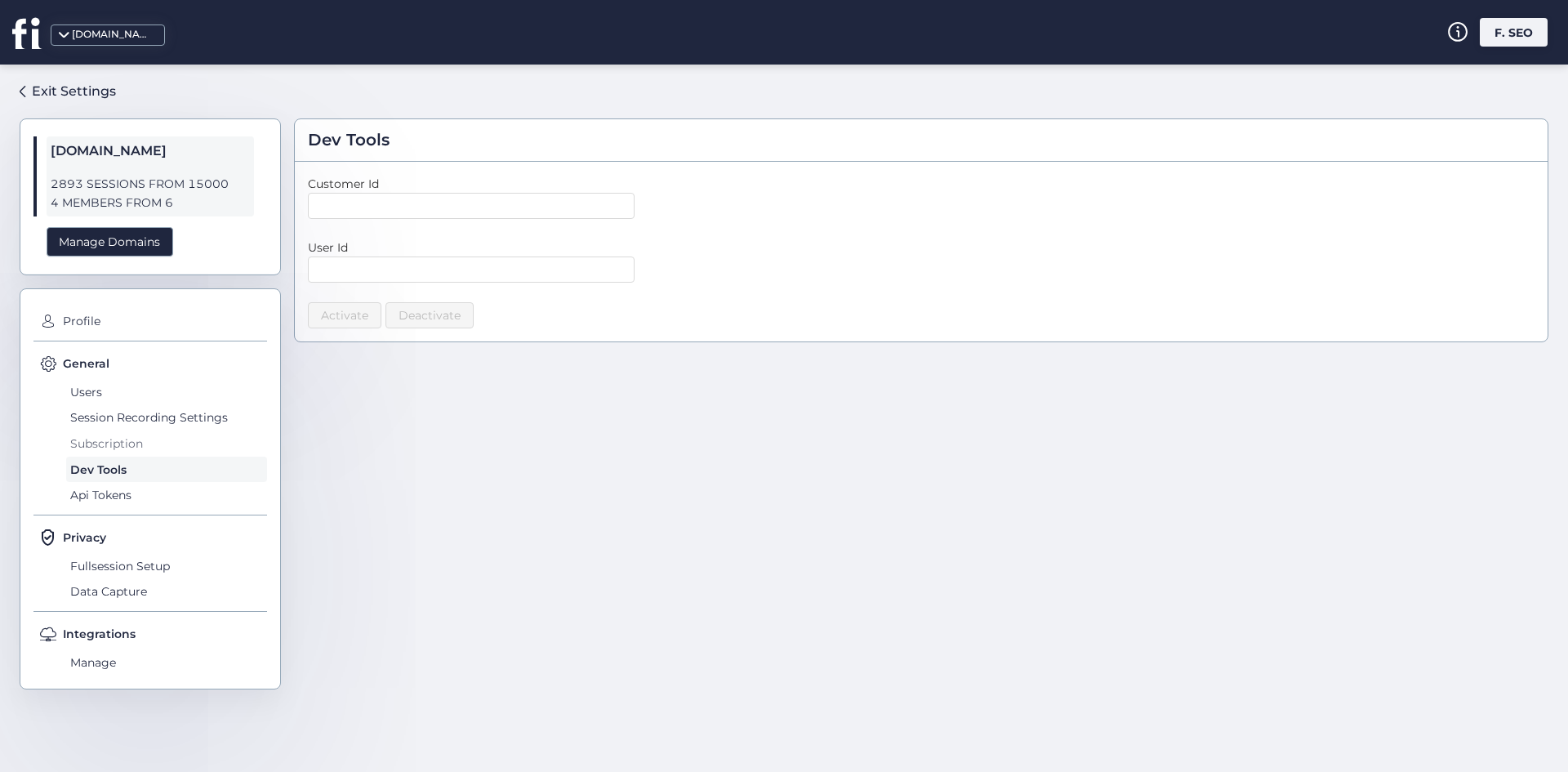
click at [188, 450] on span "Subscription" at bounding box center [167, 444] width 201 height 26
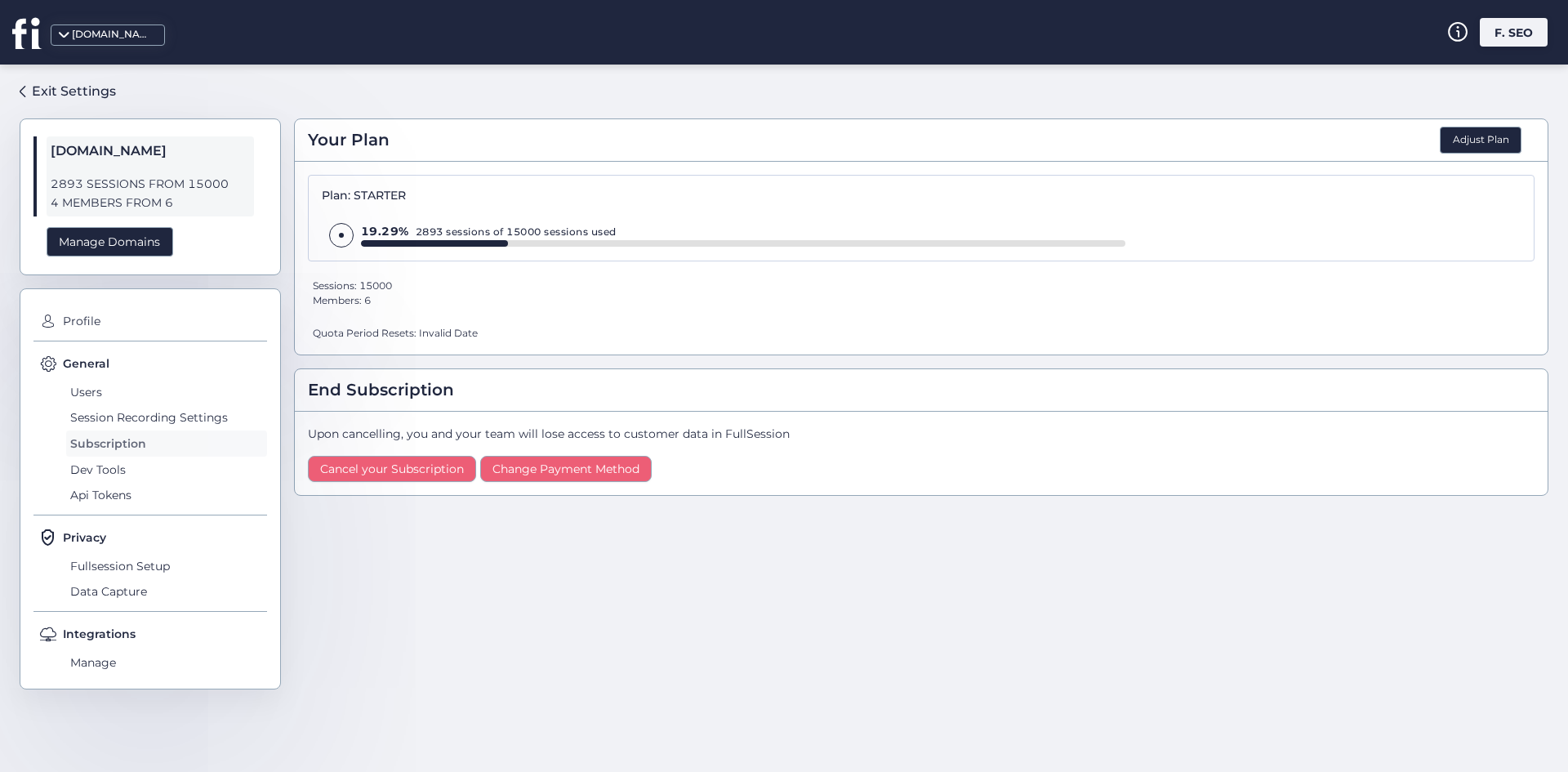
click at [205, 438] on span "Subscription" at bounding box center [167, 444] width 201 height 26
click at [208, 415] on span "Session Recording Settings" at bounding box center [167, 418] width 201 height 26
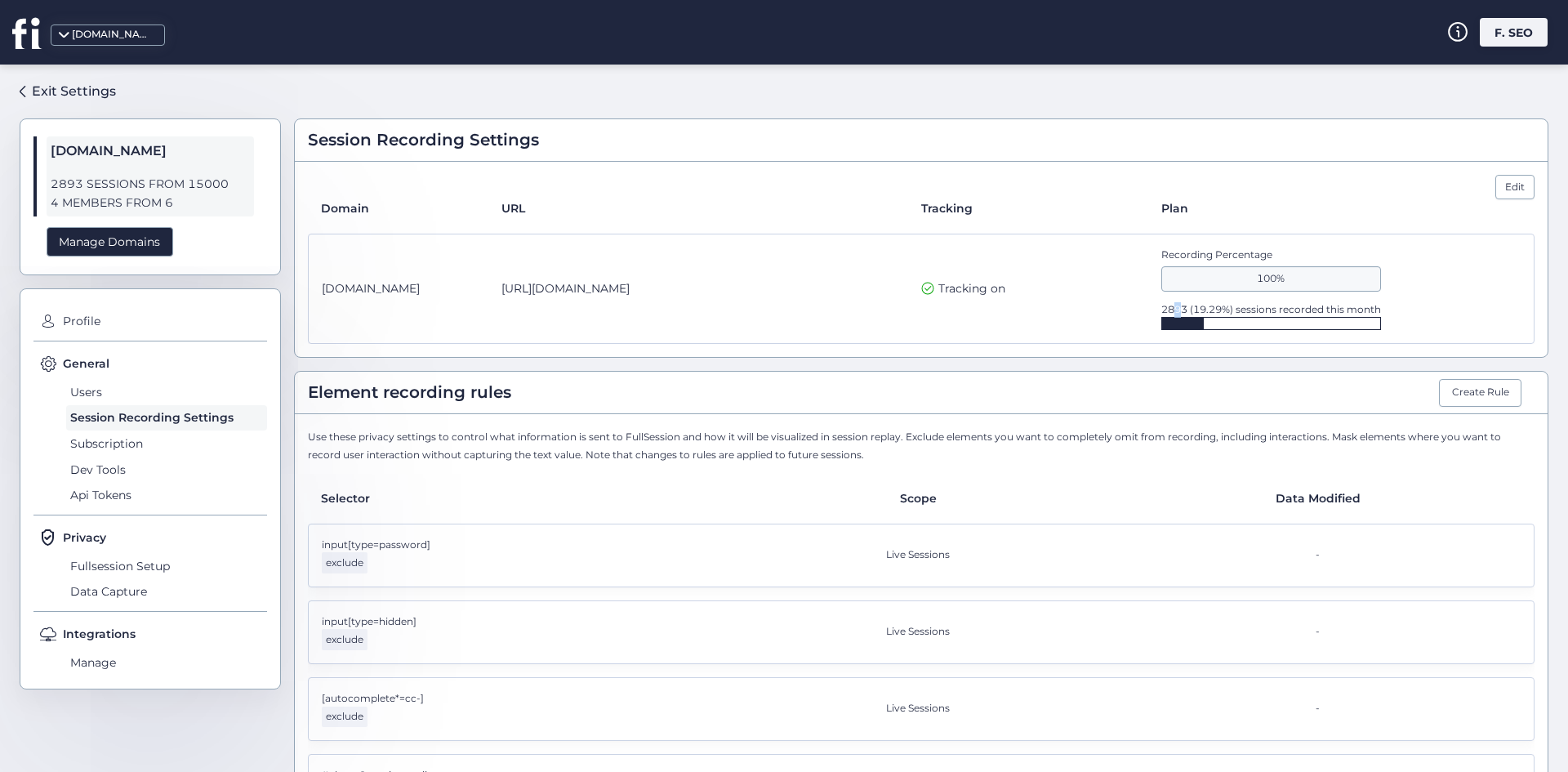
click at [1170, 317] on div "2893 (19.29%) sessions recorded this month" at bounding box center [1271, 316] width 220 height 28
click at [1204, 330] on div at bounding box center [1271, 322] width 220 height 13
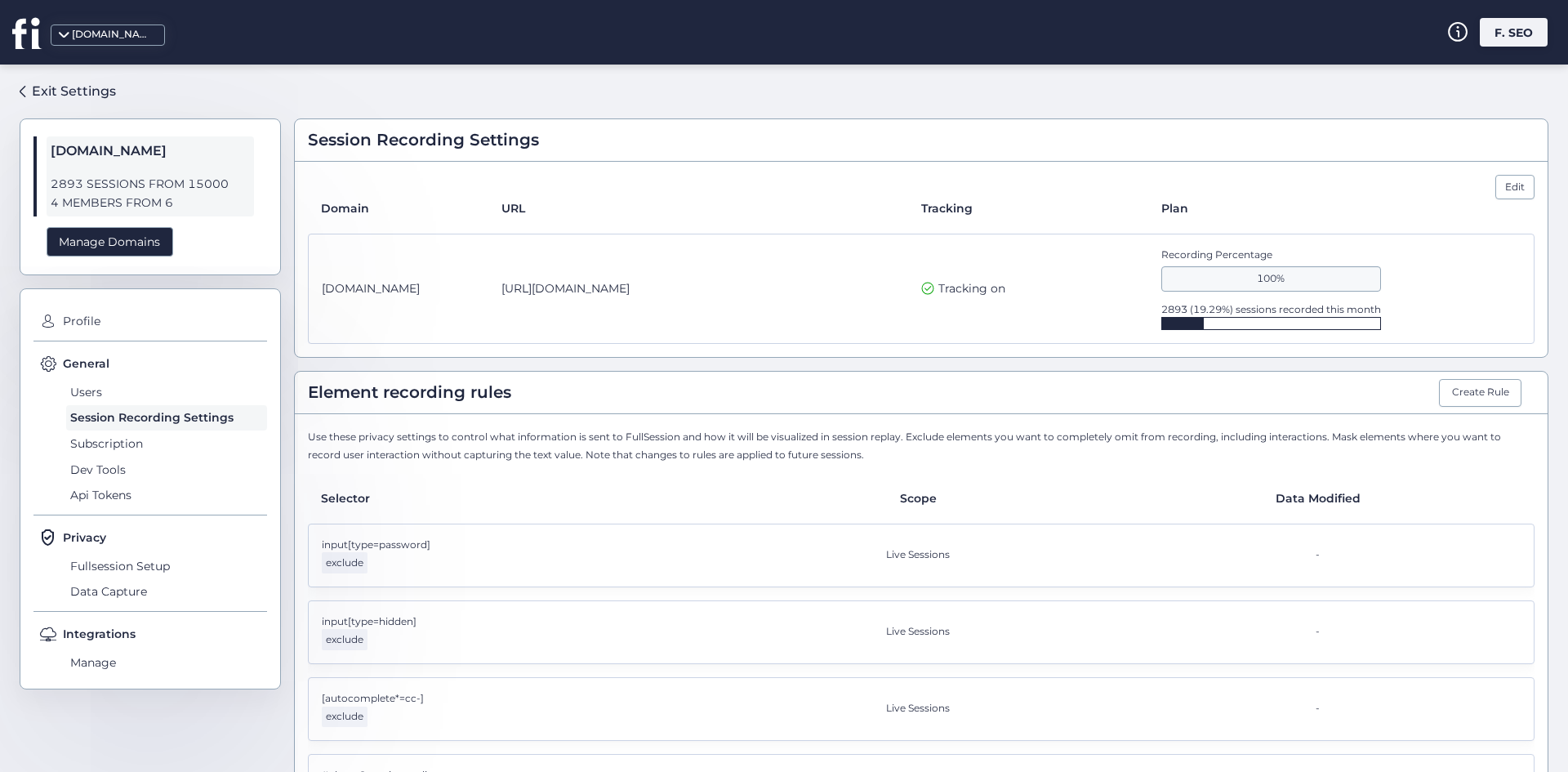
click at [1340, 335] on div "[DOMAIN_NAME] [URL][DOMAIN_NAME] Tracking on Recording Percentage 100% 2893 (19…" at bounding box center [921, 289] width 1227 height 111
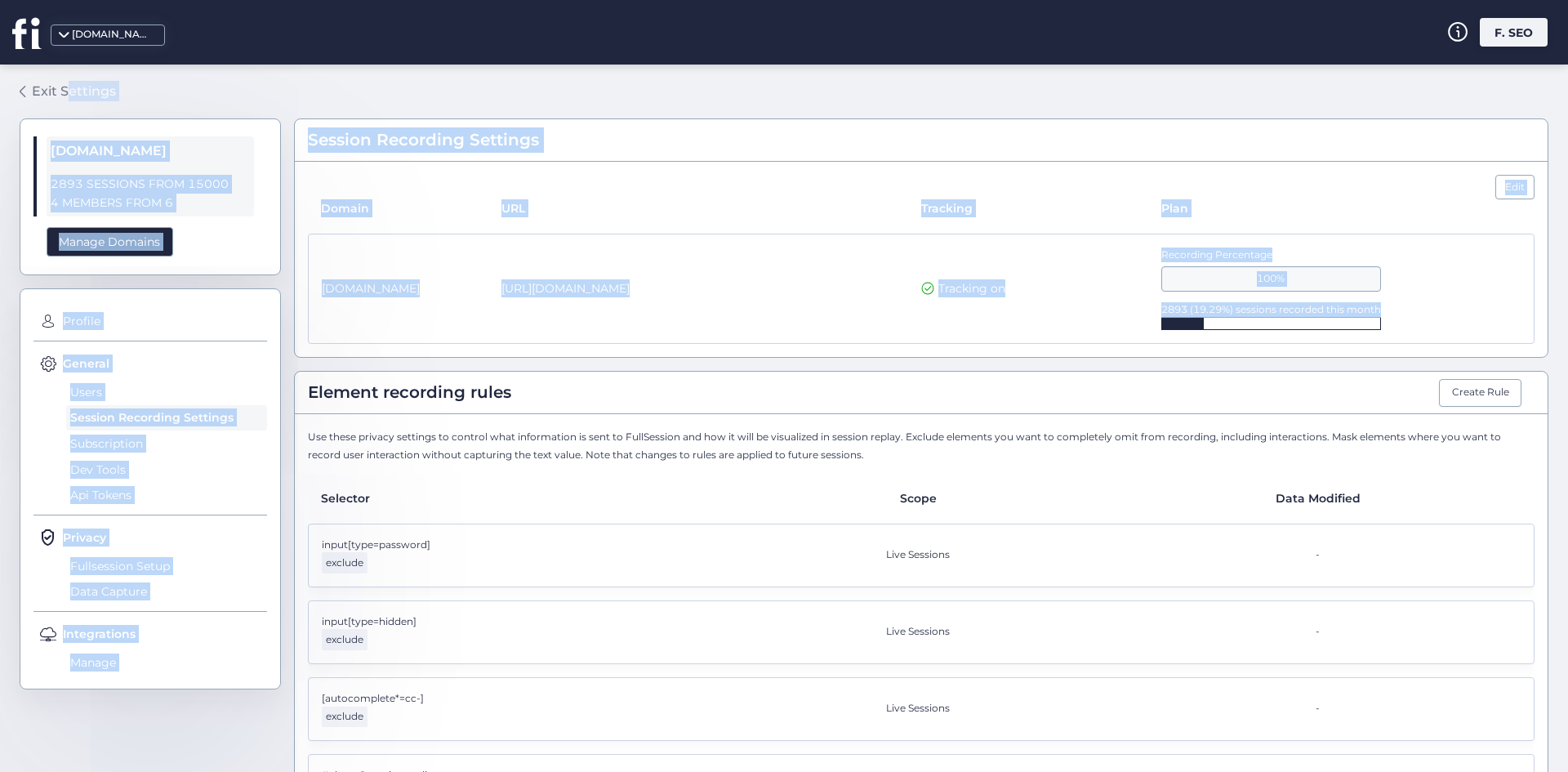
drag, startPoint x: 1403, startPoint y: 332, endPoint x: 65, endPoint y: 92, distance: 1359.4
click at [65, 92] on div "Exit Settings [DOMAIN_NAME] 2893 SESSIONS FROM 15000 4 MEMBERS FROM 6 Manage Do…" at bounding box center [784, 418] width 1568 height 708
drag, startPoint x: 52, startPoint y: 114, endPoint x: 52, endPoint y: 130, distance: 16.0
drag, startPoint x: 52, startPoint y: 130, endPoint x: 718, endPoint y: 165, distance: 666.9
click at [718, 165] on div "Edit Domain URL Tracking Plan [DOMAIN_NAME] [URL][DOMAIN_NAME] Tracking on Reco…" at bounding box center [921, 260] width 1253 height 195
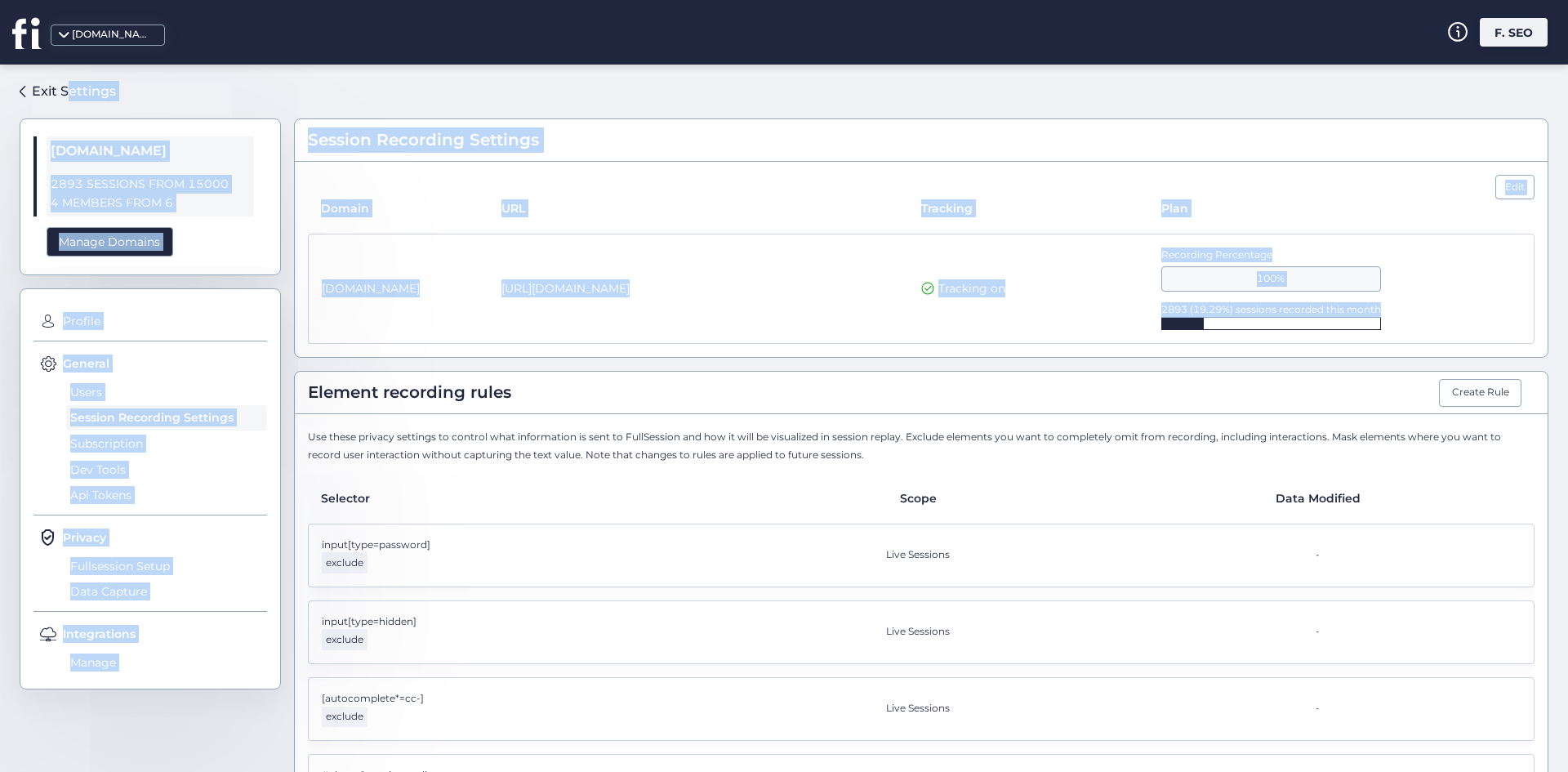
click at [716, 166] on div "Edit Domain URL Tracking Plan [DOMAIN_NAME] [URL][DOMAIN_NAME] Tracking on Reco…" at bounding box center [921, 260] width 1253 height 195
click at [507, 202] on div "URL" at bounding box center [711, 208] width 421 height 18
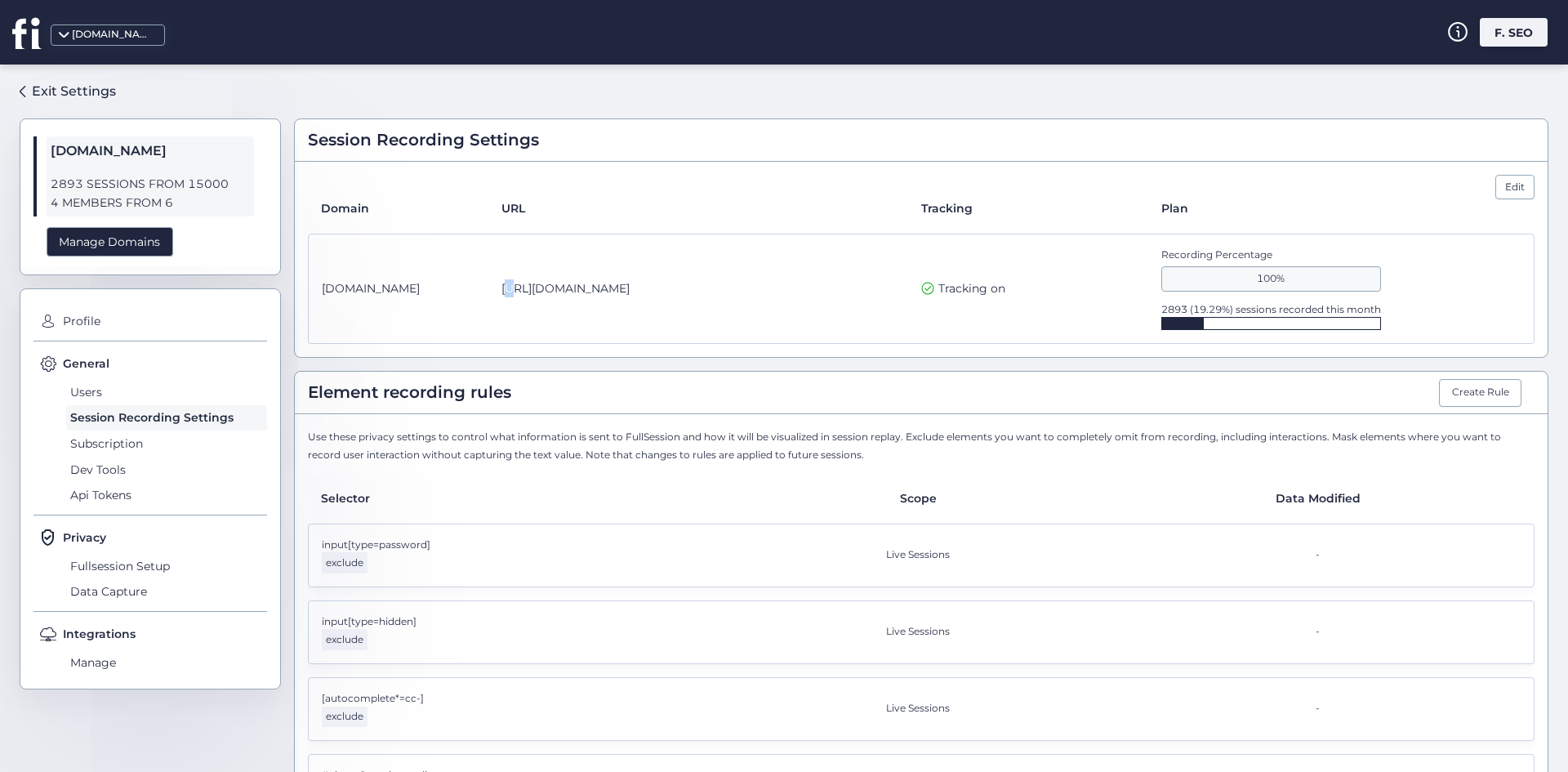
click at [513, 274] on div "[DOMAIN_NAME] [URL][DOMAIN_NAME] Tracking on Recording Percentage 100% 2893 (19…" at bounding box center [921, 289] width 1227 height 111
click at [549, 284] on span "[URL][DOMAIN_NAME]" at bounding box center [565, 288] width 128 height 18
copy div "[URL][DOMAIN_NAME]"
